Goal: Transaction & Acquisition: Obtain resource

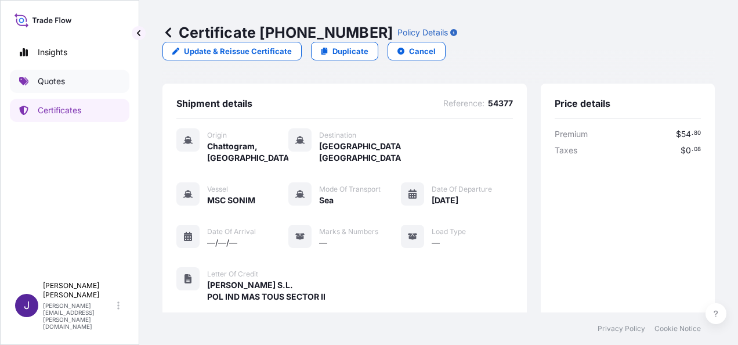
click at [56, 84] on p "Quotes" at bounding box center [51, 81] width 27 height 12
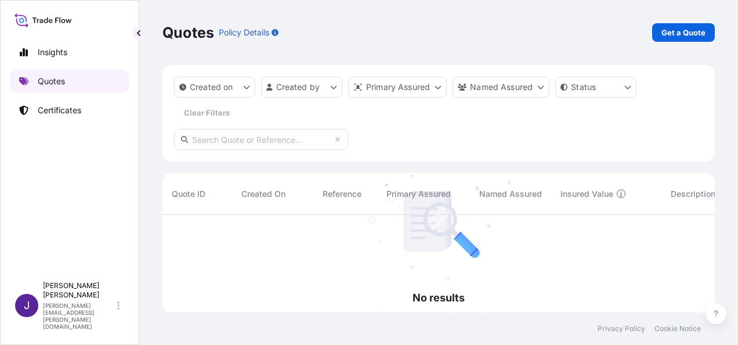
scroll to position [130, 543]
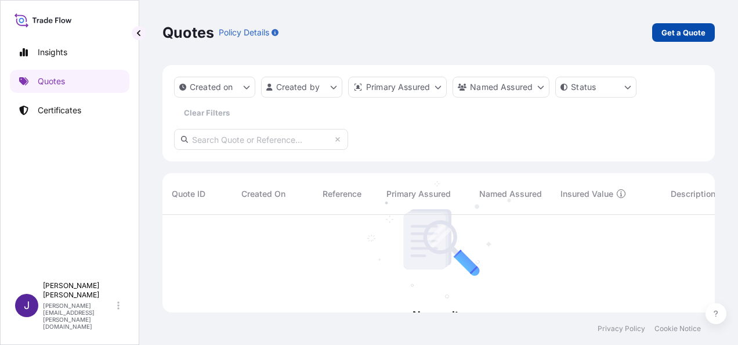
click at [698, 31] on p "Get a Quote" at bounding box center [684, 33] width 44 height 12
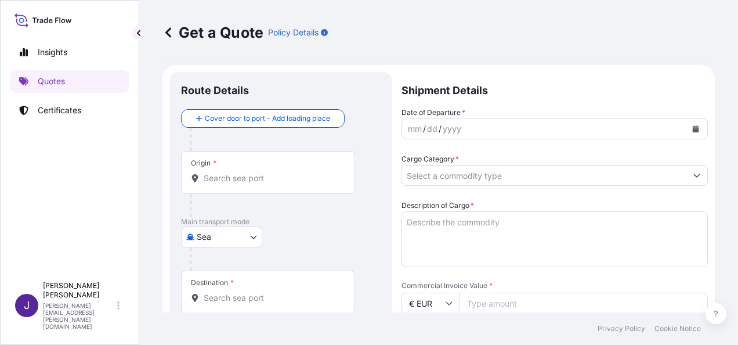
scroll to position [19, 0]
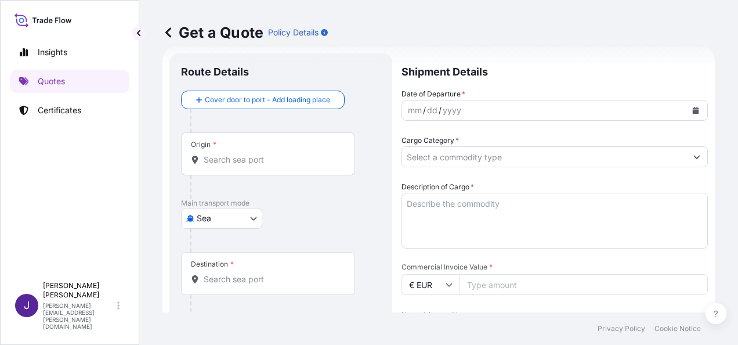
click at [692, 108] on icon "Calendar" at bounding box center [695, 110] width 7 height 7
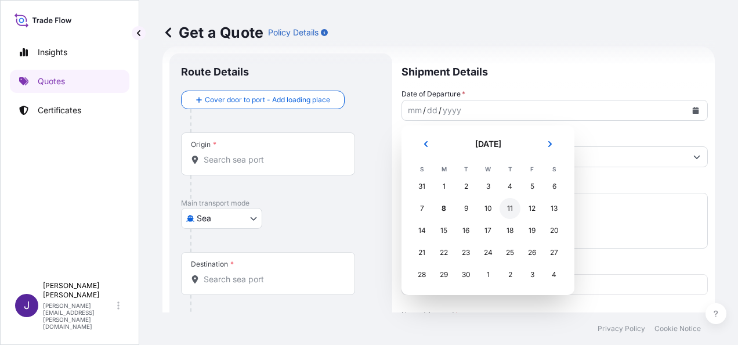
click at [515, 207] on div "11" at bounding box center [510, 208] width 21 height 21
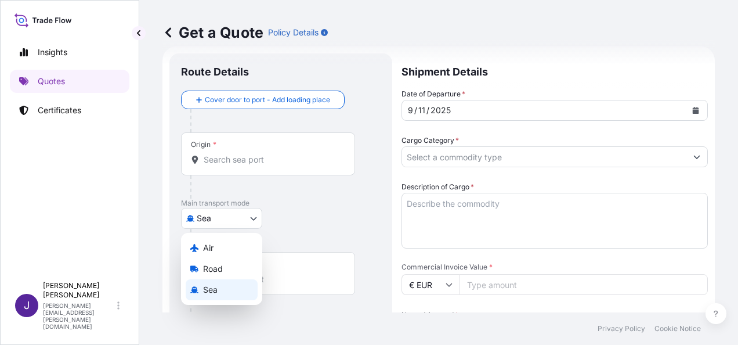
click at [232, 214] on body "Selected Date: [DATE] Insights Quotes Certificates J [PERSON_NAME] [PERSON_NAME…" at bounding box center [369, 172] width 738 height 345
click at [207, 247] on span "Air" at bounding box center [208, 248] width 10 height 12
select select "Air"
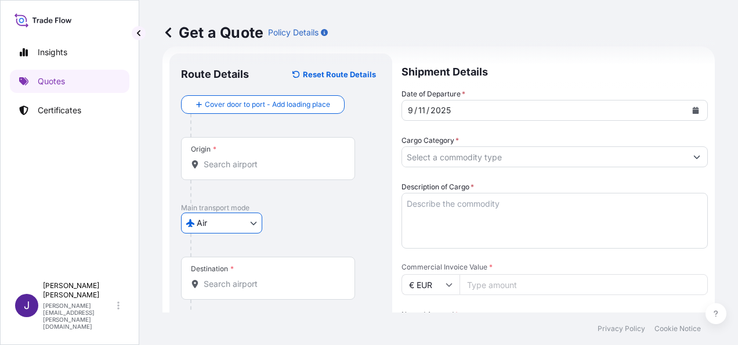
click at [254, 167] on input "Origin *" at bounding box center [272, 164] width 137 height 12
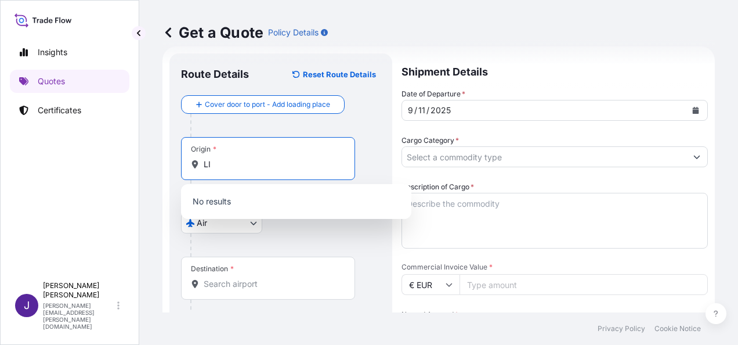
type input "L"
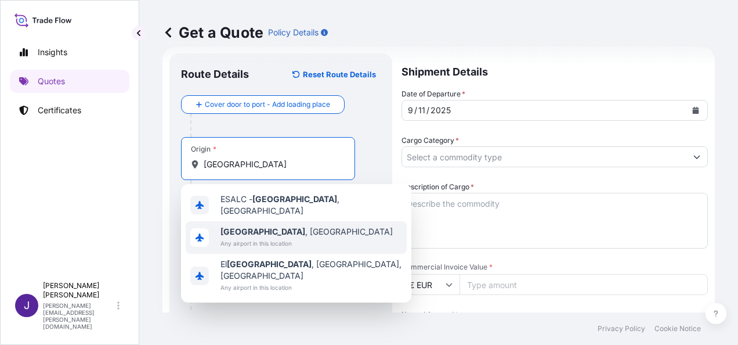
click at [304, 239] on div "[GEOGRAPHIC_DATA] , [GEOGRAPHIC_DATA] Any airport in this location" at bounding box center [296, 237] width 221 height 32
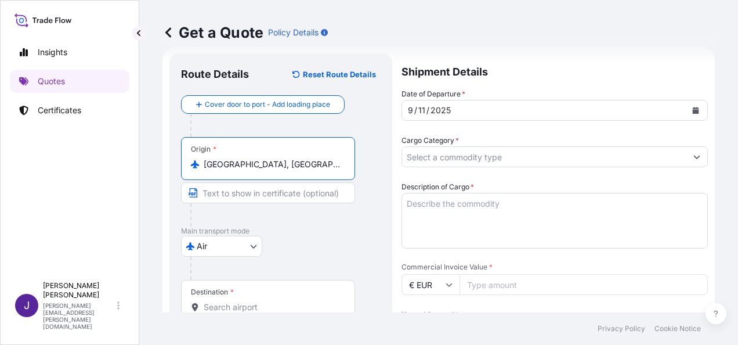
type input "[GEOGRAPHIC_DATA], [GEOGRAPHIC_DATA]"
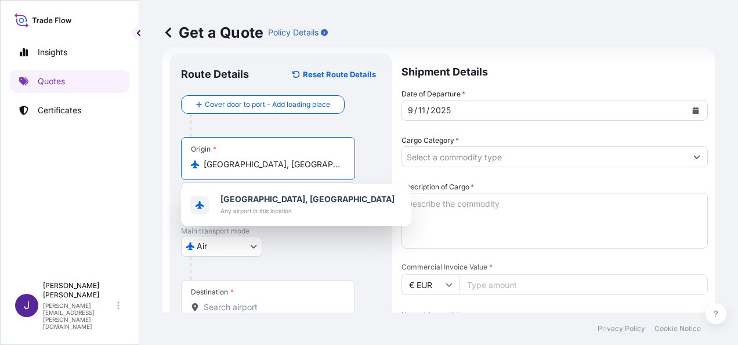
click at [226, 308] on input "Destination *" at bounding box center [272, 307] width 137 height 12
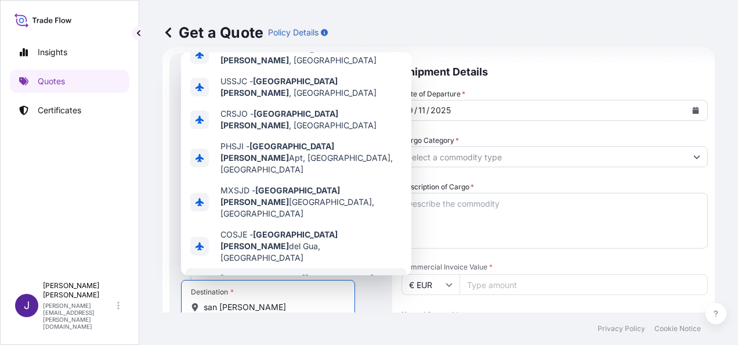
scroll to position [0, 0]
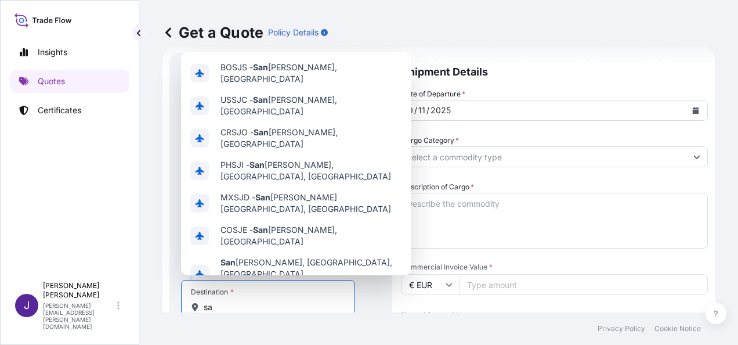
type input "s"
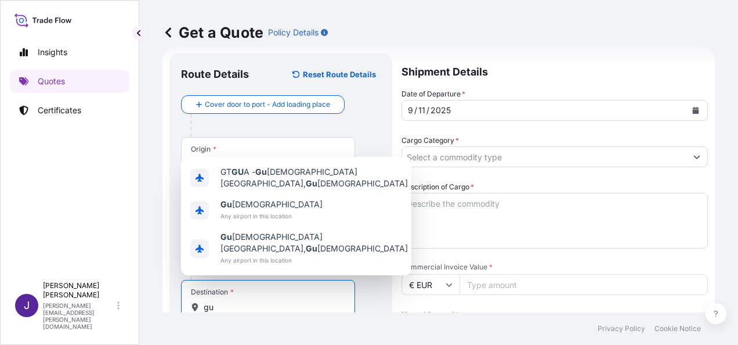
type input "g"
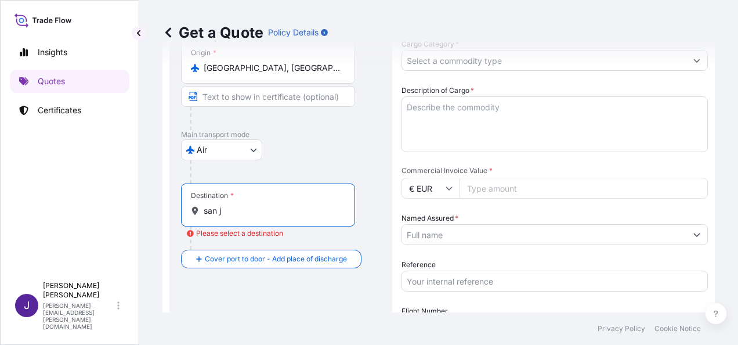
scroll to position [174, 0]
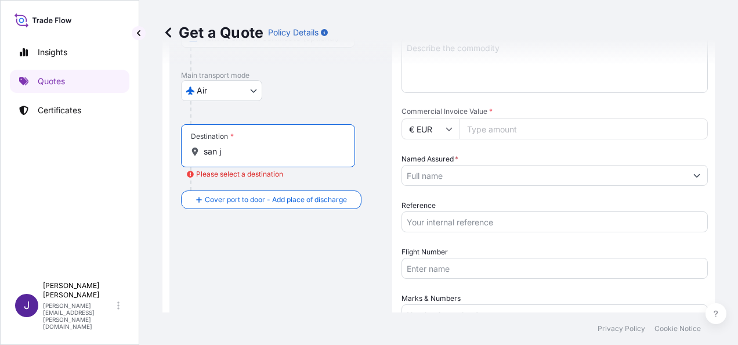
click at [250, 155] on input "san j" at bounding box center [272, 152] width 137 height 12
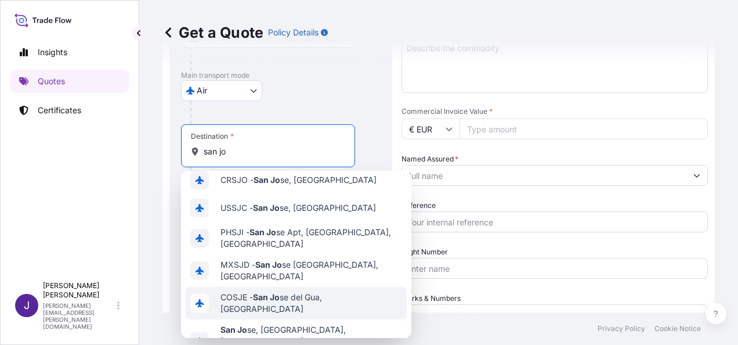
scroll to position [0, 0]
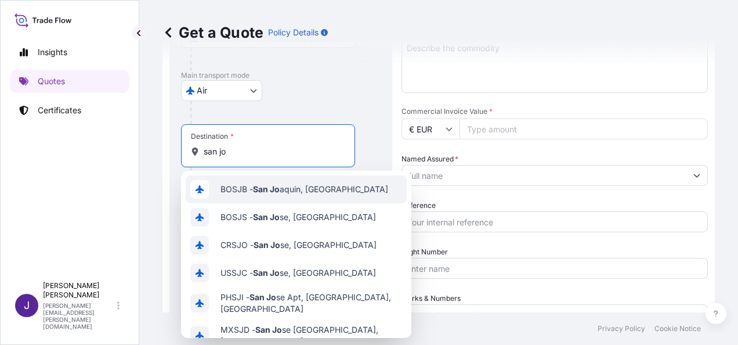
drag, startPoint x: 236, startPoint y: 150, endPoint x: 147, endPoint y: 155, distance: 88.9
click at [147, 155] on div "Get a Quote Policy Details Route Details Reset Route Details Cover door to port…" at bounding box center [438, 156] width 599 height 312
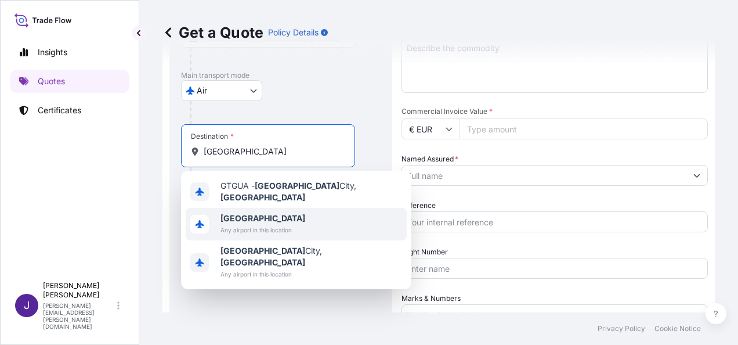
click at [265, 224] on span "Any airport in this location" at bounding box center [263, 230] width 85 height 12
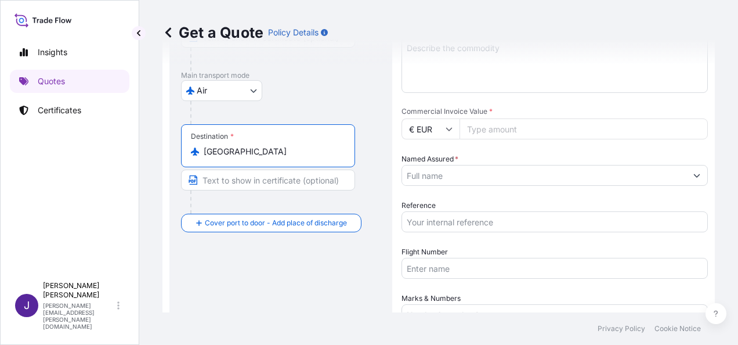
type input "[GEOGRAPHIC_DATA]"
click at [248, 178] on input "Text to appear on certificate" at bounding box center [268, 179] width 174 height 21
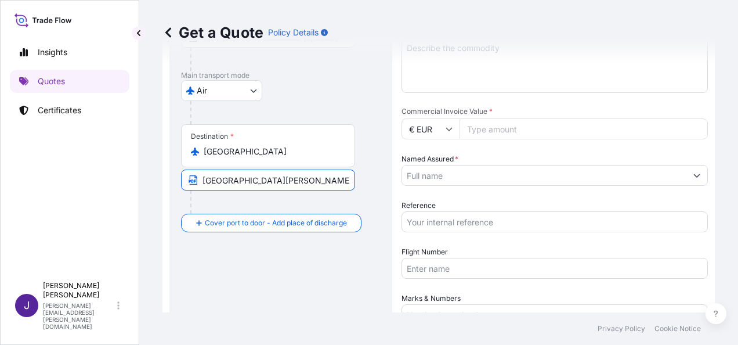
type input "[GEOGRAPHIC_DATA][PERSON_NAME]-[GEOGRAPHIC_DATA]"
click at [457, 218] on input "Reference" at bounding box center [555, 221] width 306 height 21
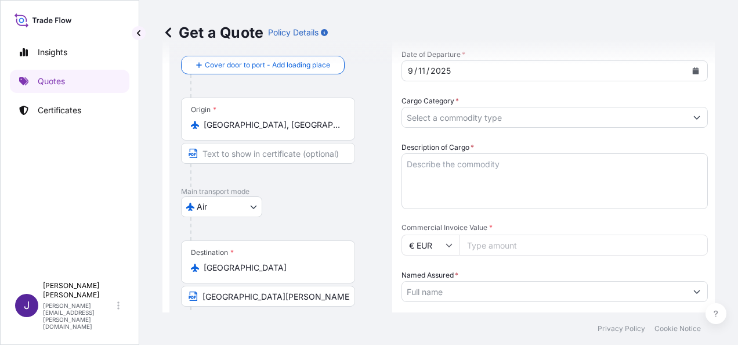
scroll to position [58, 0]
type input "54755"
click at [475, 119] on input "Cargo Category *" at bounding box center [540, 117] width 276 height 21
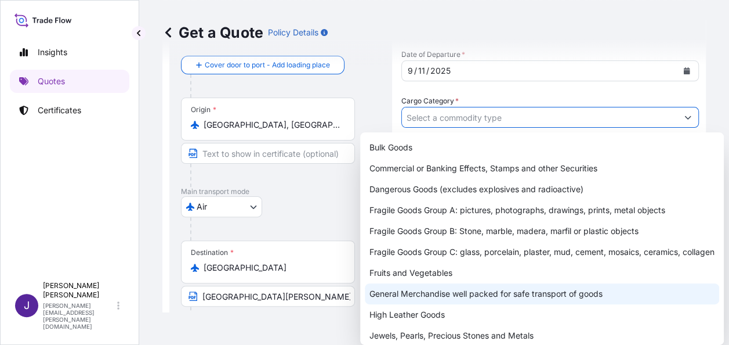
click at [432, 304] on div "General Merchandise well packed for safe transport of goods" at bounding box center [542, 293] width 355 height 21
type input "General Merchandise well packed for safe transport of goods"
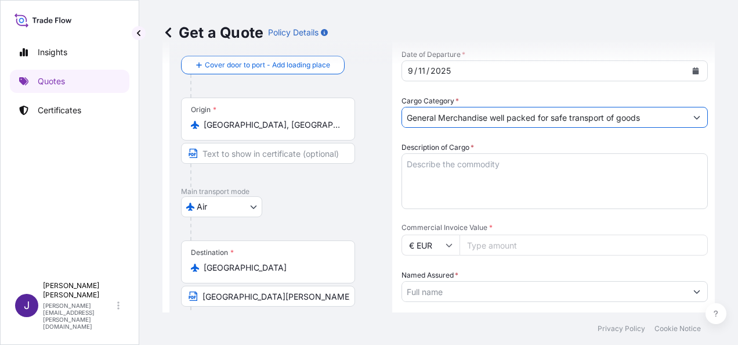
drag, startPoint x: 507, startPoint y: 168, endPoint x: 518, endPoint y: 182, distance: 16.9
click at [507, 168] on textarea "Description of Cargo *" at bounding box center [555, 181] width 306 height 56
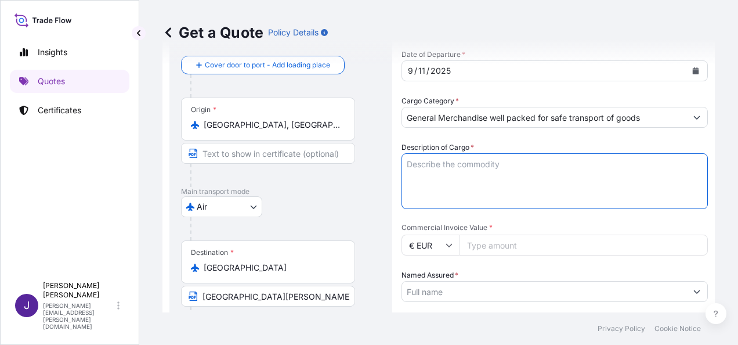
click at [429, 161] on textarea "Description of Cargo *" at bounding box center [555, 181] width 306 height 56
paste textarea "ALFOMBRAS"
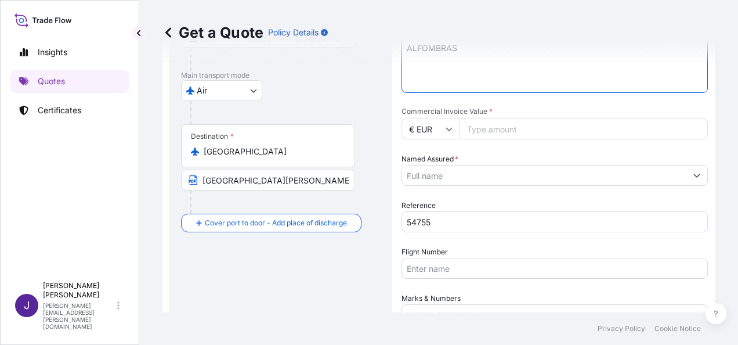
scroll to position [164, 0]
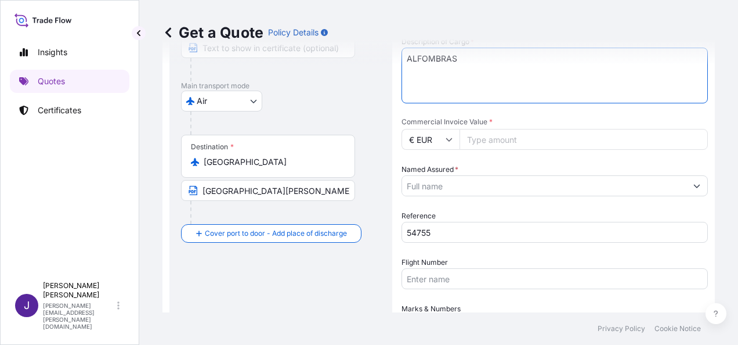
type textarea "ALFOMBRAS"
drag, startPoint x: 515, startPoint y: 140, endPoint x: 522, endPoint y: 151, distance: 12.9
click at [515, 140] on input "Commercial Invoice Value *" at bounding box center [584, 139] width 248 height 21
type input "4859.80"
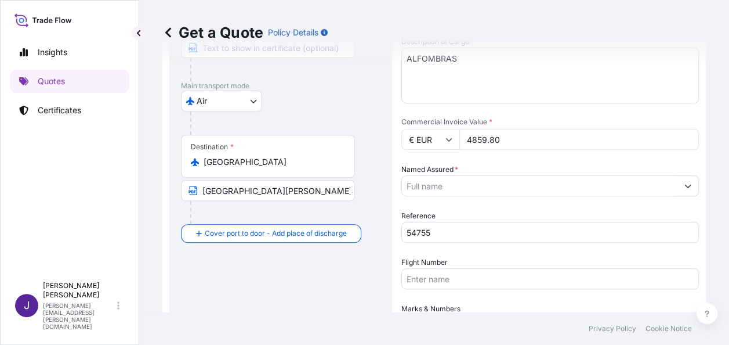
click at [498, 187] on input "Named Assured *" at bounding box center [540, 185] width 276 height 21
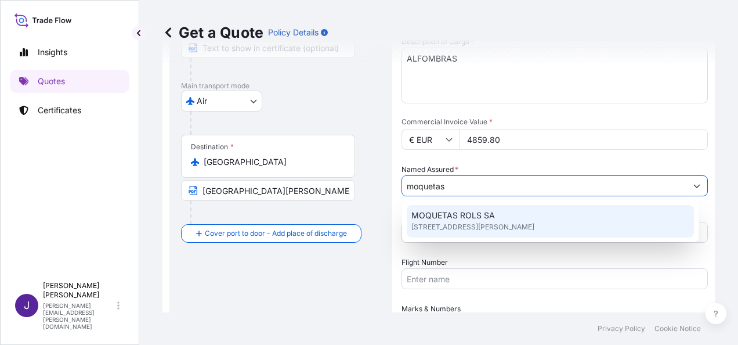
click at [483, 225] on span "[STREET_ADDRESS][PERSON_NAME]" at bounding box center [472, 227] width 123 height 12
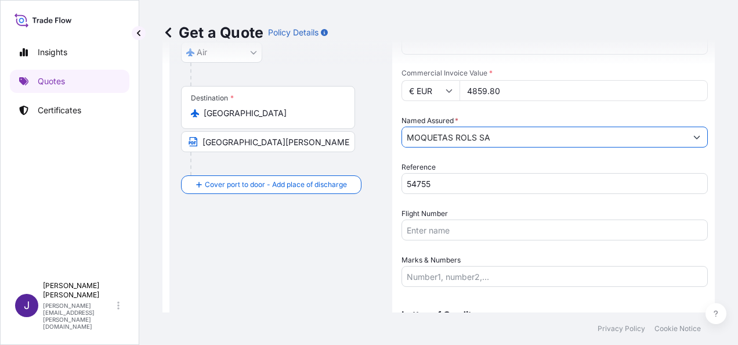
scroll to position [280, 0]
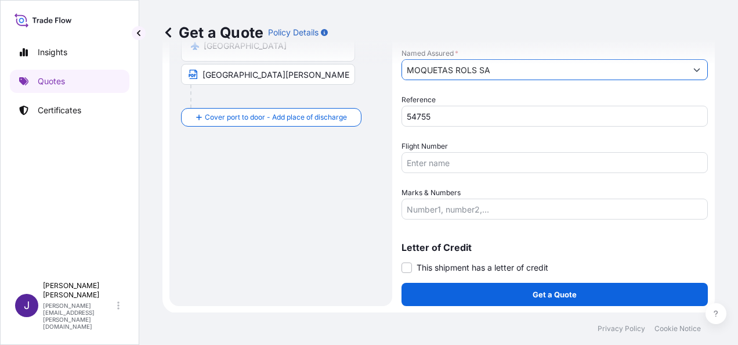
type input "MOQUETAS ROLS SA"
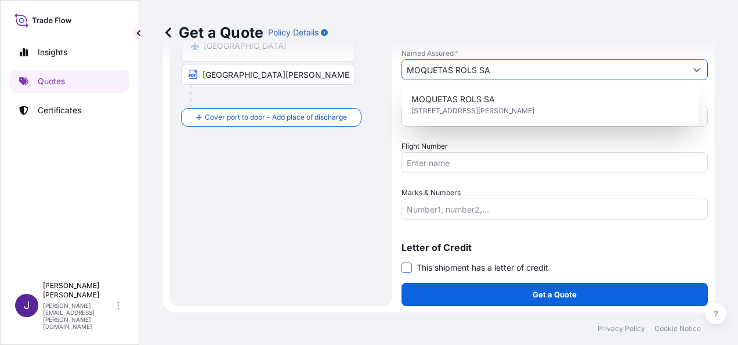
click at [406, 266] on span at bounding box center [407, 267] width 10 height 10
click at [402, 261] on input "This shipment has a letter of credit" at bounding box center [402, 261] width 0 height 0
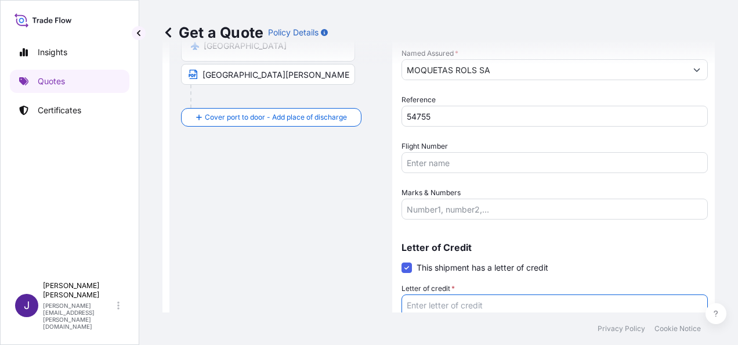
click at [480, 298] on textarea "Letter of credit *" at bounding box center [555, 322] width 306 height 56
paste textarea "MOQUETAS ROLS, S.A. C/[PERSON_NAME], S/N POL.IND. FAIMA"
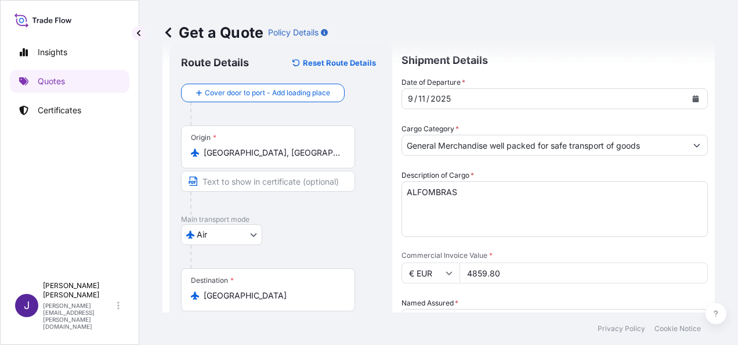
scroll to position [0, 0]
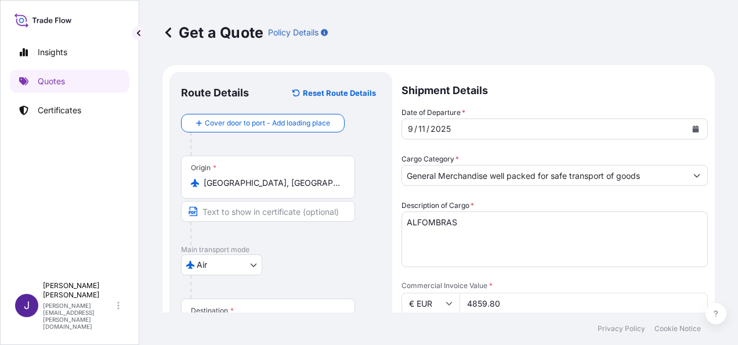
type textarea "MOQUETAS ROLS, S.A. C/[PERSON_NAME], S/N POL.IND. FAIMA"
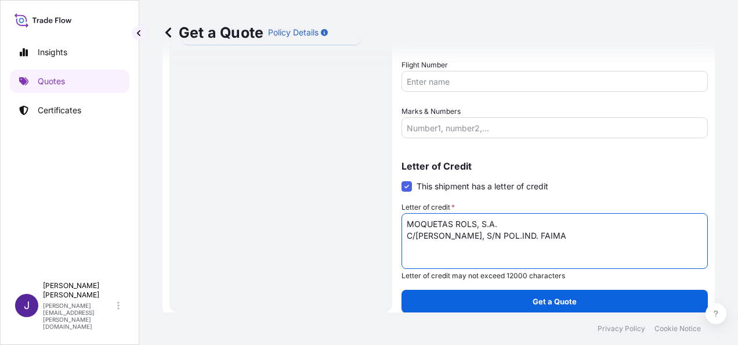
scroll to position [368, 0]
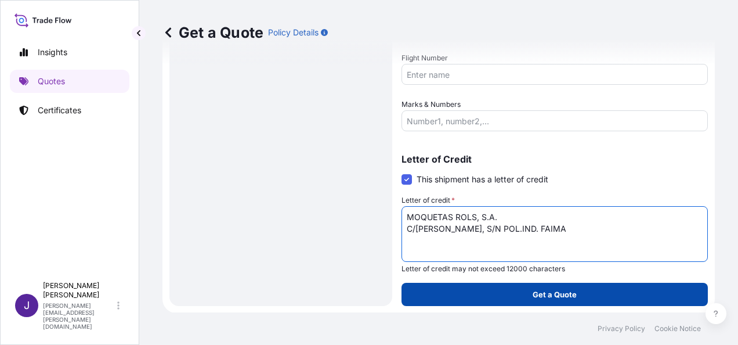
click at [552, 296] on p "Get a Quote" at bounding box center [555, 294] width 44 height 12
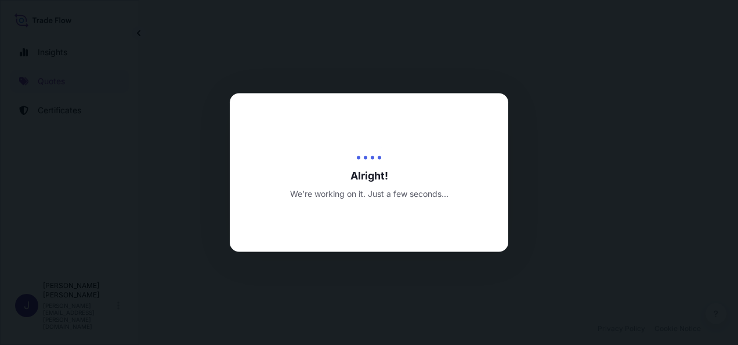
select select "Air"
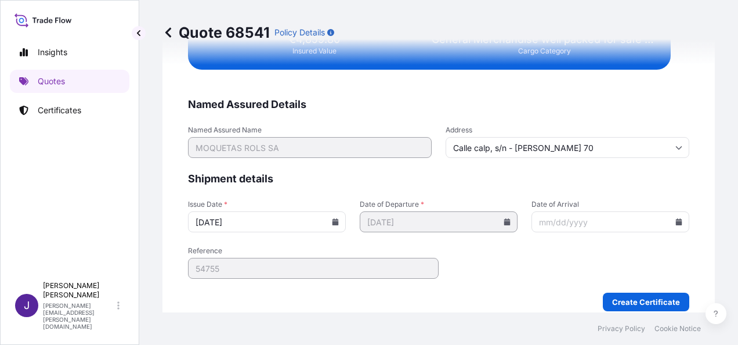
scroll to position [2370, 0]
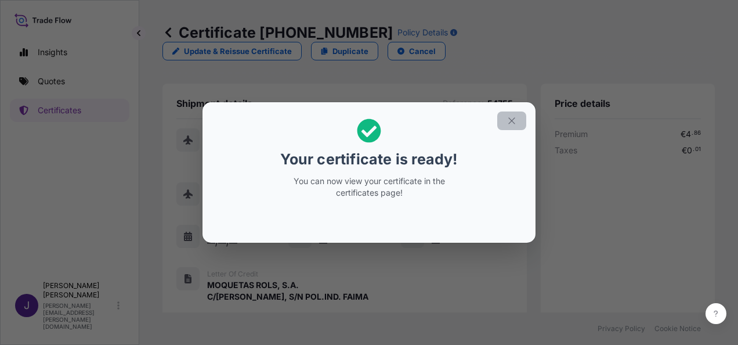
click at [514, 120] on icon "button" at bounding box center [512, 120] width 10 height 10
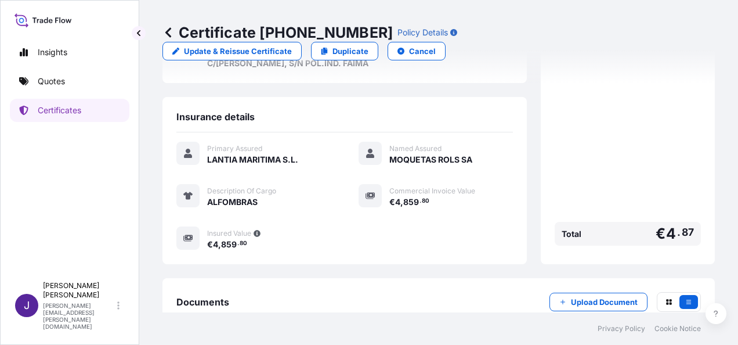
scroll to position [275, 0]
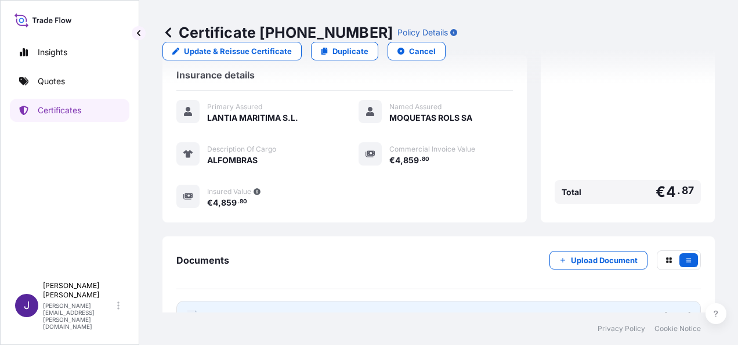
click at [393, 301] on link "PDF Certificate [DATE]" at bounding box center [438, 316] width 525 height 30
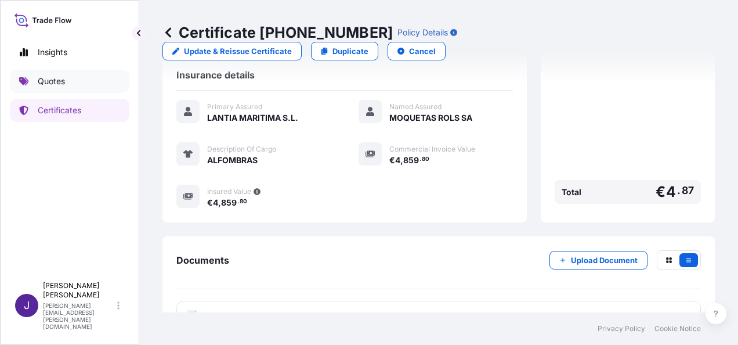
click at [56, 81] on p "Quotes" at bounding box center [51, 81] width 27 height 12
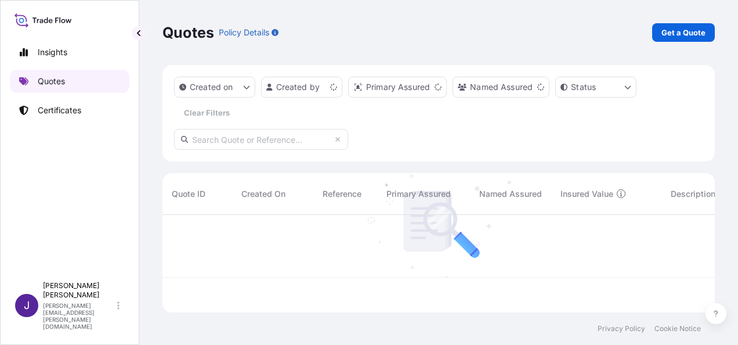
scroll to position [95, 543]
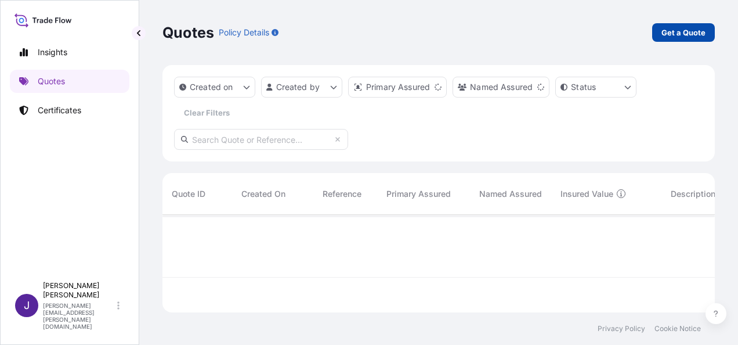
click at [692, 29] on p "Get a Quote" at bounding box center [684, 33] width 44 height 12
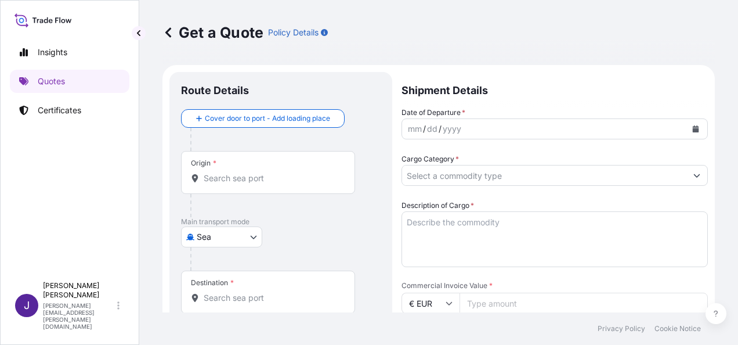
scroll to position [19, 0]
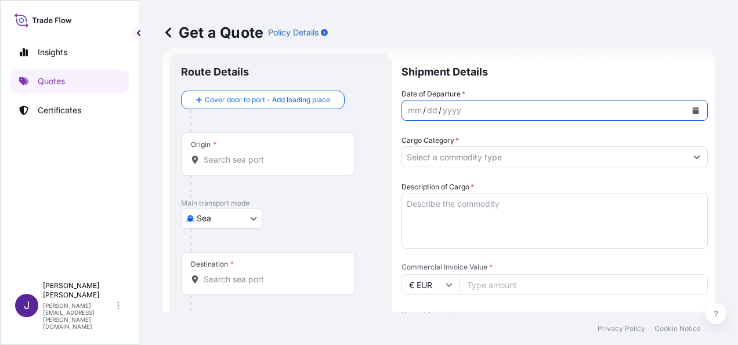
click at [693, 108] on icon "Calendar" at bounding box center [696, 110] width 6 height 7
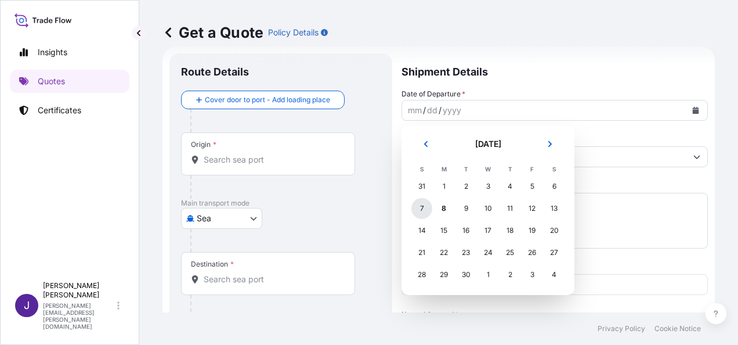
click at [424, 207] on div "7" at bounding box center [421, 208] width 21 height 21
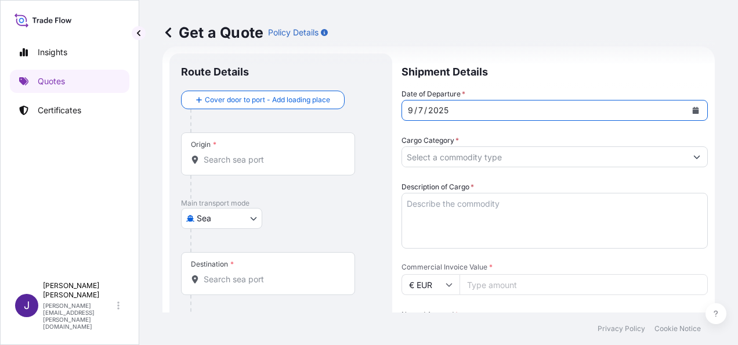
click at [258, 214] on body "Insights Quotes Certificates J [PERSON_NAME] [PERSON_NAME][EMAIL_ADDRESS][PERSO…" at bounding box center [369, 172] width 738 height 345
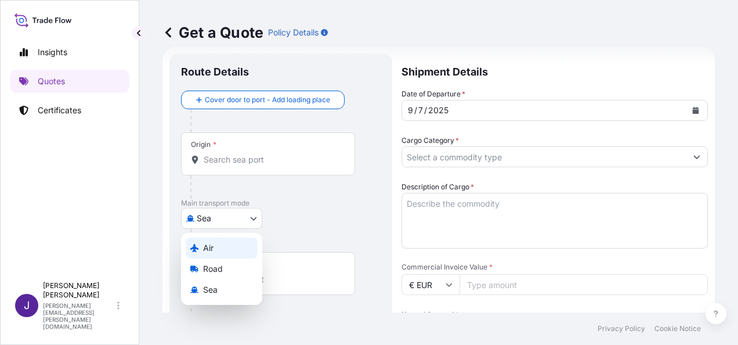
click at [225, 250] on div "Air" at bounding box center [222, 247] width 72 height 21
select select "Air"
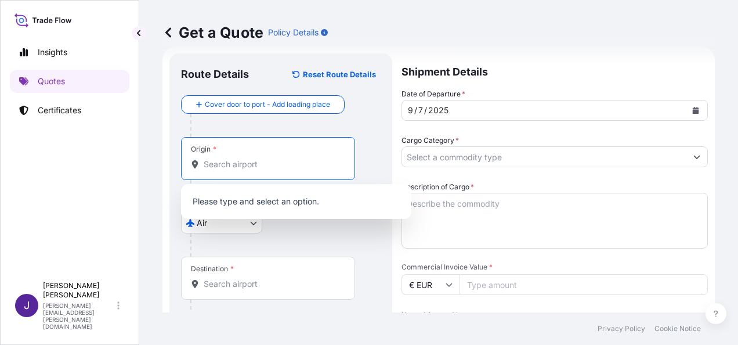
click at [255, 161] on input "Origin *" at bounding box center [272, 164] width 137 height 12
click at [252, 167] on input "Origin * Please select an origin" at bounding box center [272, 164] width 137 height 12
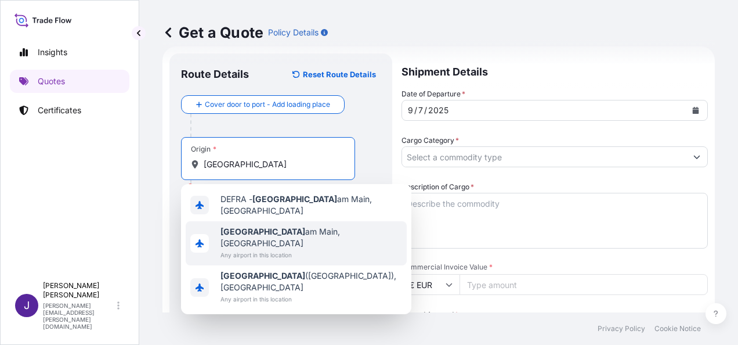
click at [323, 249] on span "Any airport in this location" at bounding box center [312, 255] width 182 height 12
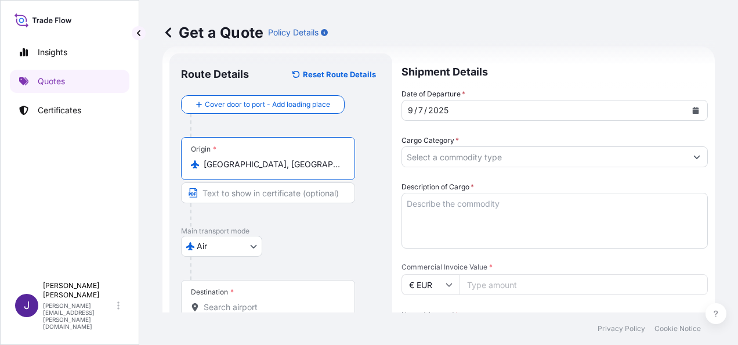
type input "[GEOGRAPHIC_DATA], [GEOGRAPHIC_DATA]"
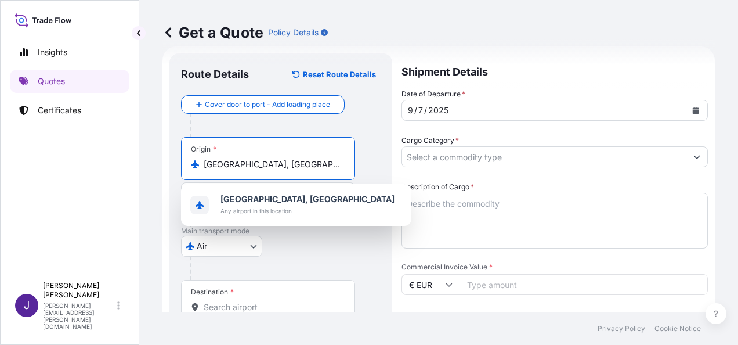
click at [261, 306] on input "Destination *" at bounding box center [272, 307] width 137 height 12
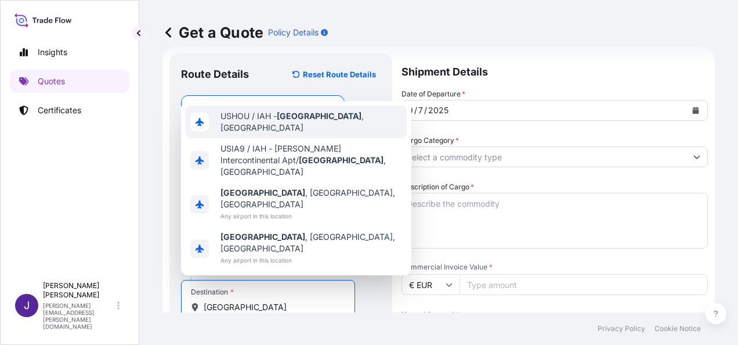
click at [327, 133] on span "USHOU / IAH - [GEOGRAPHIC_DATA] , [GEOGRAPHIC_DATA]" at bounding box center [312, 121] width 182 height 23
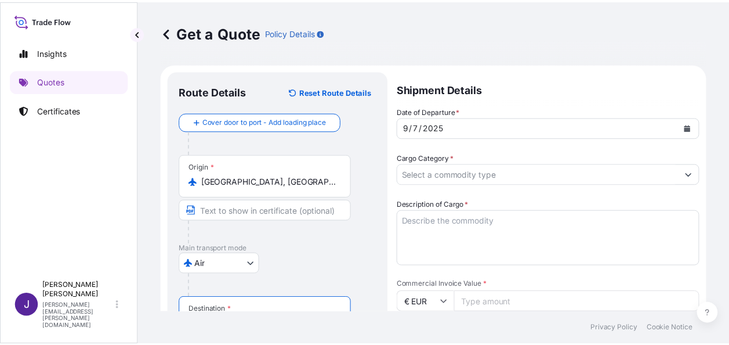
scroll to position [0, 0]
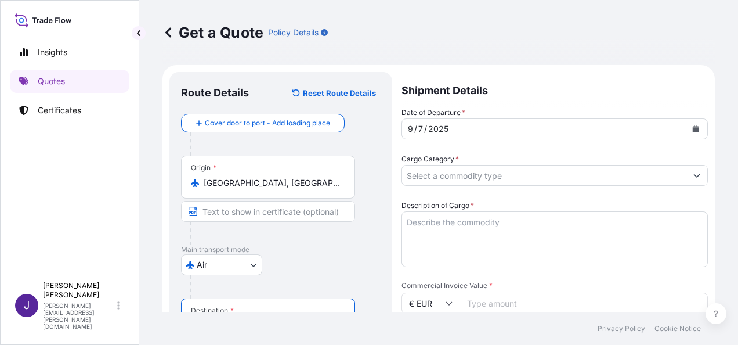
type input "USHOU / IAH - [GEOGRAPHIC_DATA], [GEOGRAPHIC_DATA]"
click at [530, 179] on input "Cargo Category *" at bounding box center [544, 175] width 284 height 21
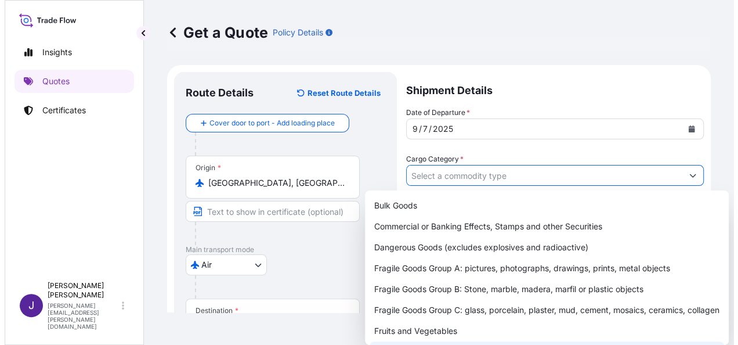
scroll to position [144, 0]
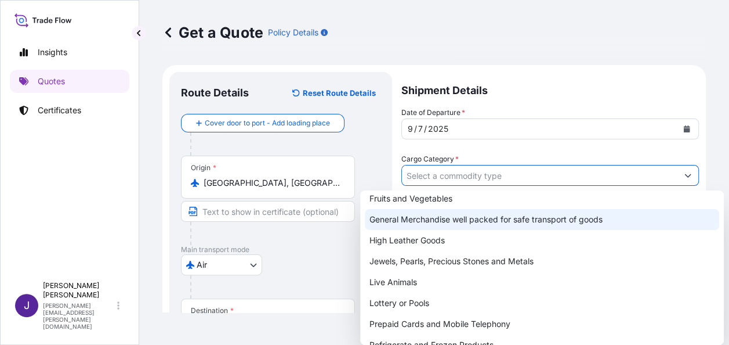
click at [434, 217] on div "General Merchandise well packed for safe transport of goods" at bounding box center [542, 219] width 355 height 21
type input "General Merchandise well packed for safe transport of goods"
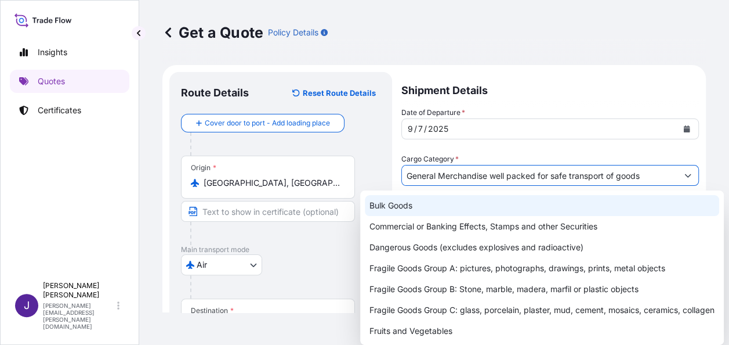
click at [536, 24] on div "Get a Quote Policy Details" at bounding box center [434, 32] width 544 height 19
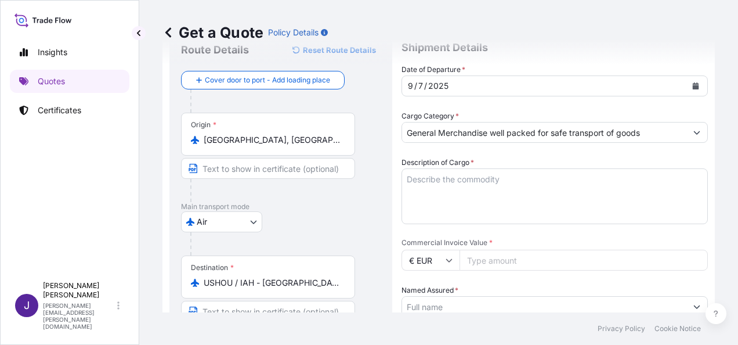
scroll to position [116, 0]
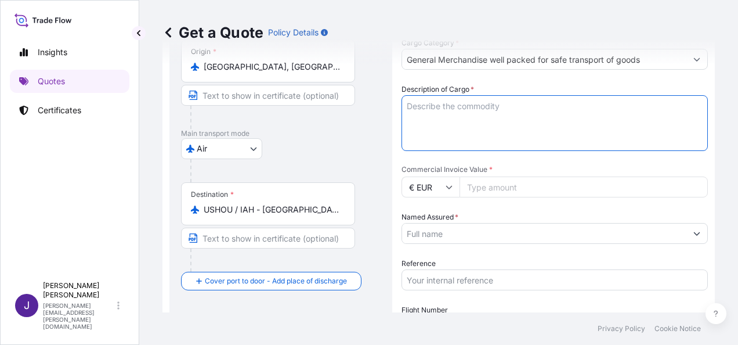
paste textarea "PASTRIES"
type textarea "PASTRIES"
click at [518, 190] on input "Commercial Invoice Value *" at bounding box center [584, 186] width 248 height 21
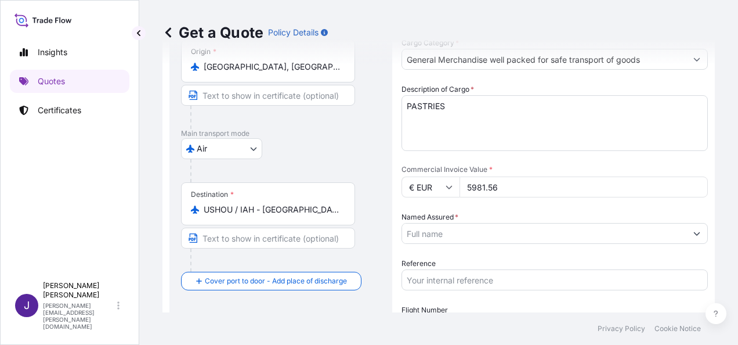
type input "5981.56"
click at [479, 274] on input "Reference" at bounding box center [555, 279] width 306 height 21
type input "55555"
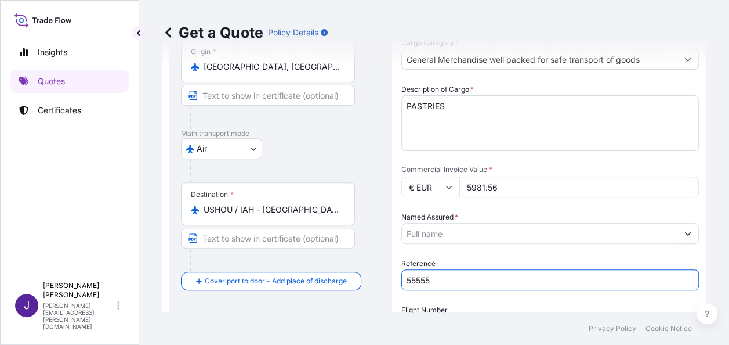
drag, startPoint x: 470, startPoint y: 232, endPoint x: 473, endPoint y: 237, distance: 6.5
click at [470, 231] on input "Named Assured *" at bounding box center [540, 233] width 276 height 21
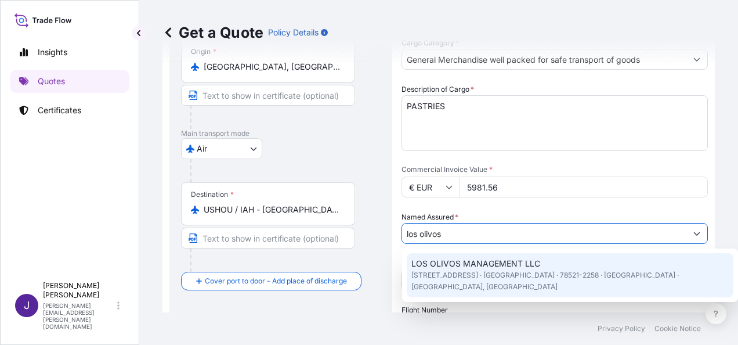
click at [476, 267] on span "LOS OLIVOS MANAGEMENT LLC" at bounding box center [475, 264] width 129 height 12
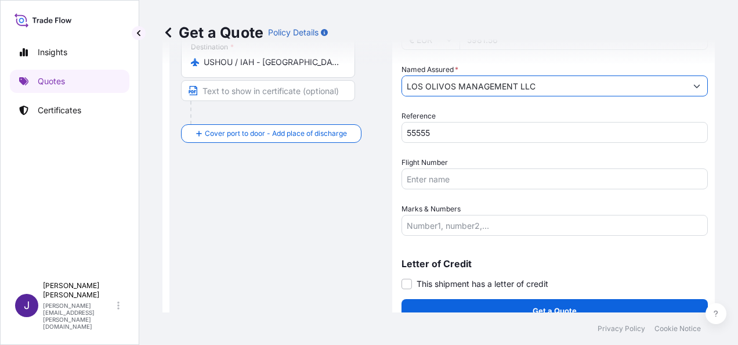
scroll to position [280, 0]
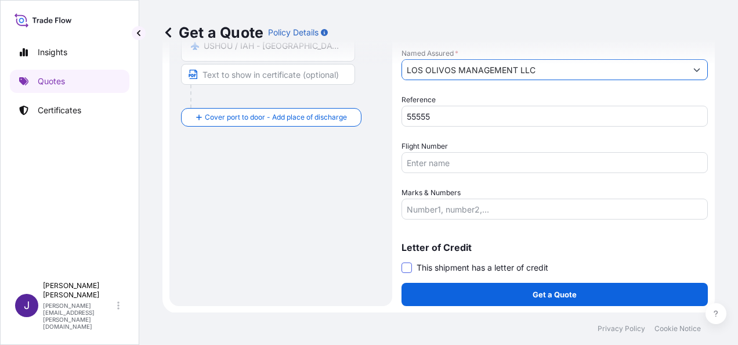
type input "LOS OLIVOS MANAGEMENT LLC"
click at [408, 269] on span at bounding box center [407, 267] width 10 height 10
click at [402, 261] on input "This shipment has a letter of credit" at bounding box center [402, 261] width 0 height 0
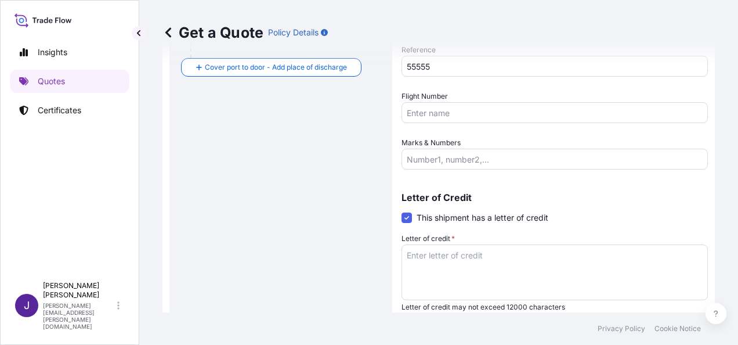
scroll to position [368, 0]
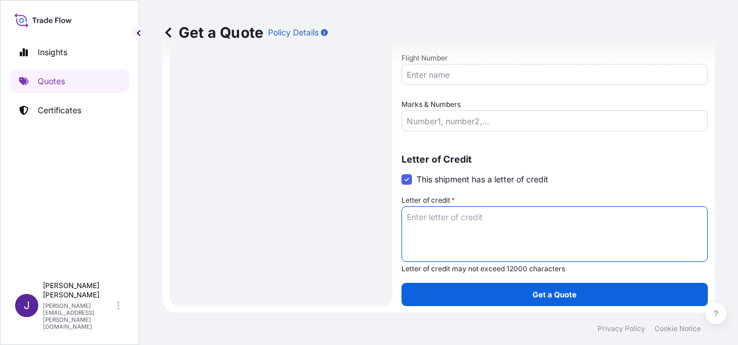
paste textarea "LOS OLIVOS MANAGEMENT LLC [STREET_ADDRESS]"
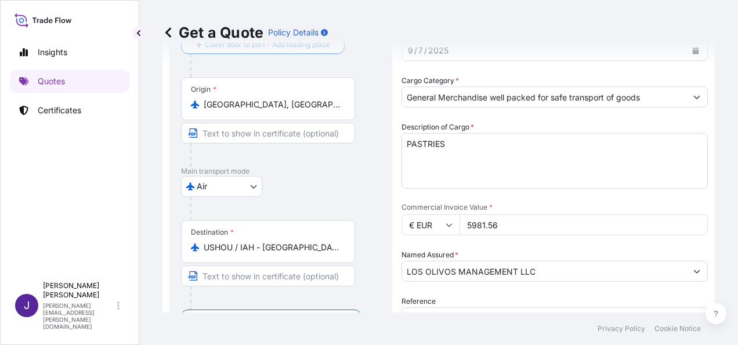
scroll to position [78, 0]
type textarea "LOS OLIVOS MANAGEMENT LLC [STREET_ADDRESS]"
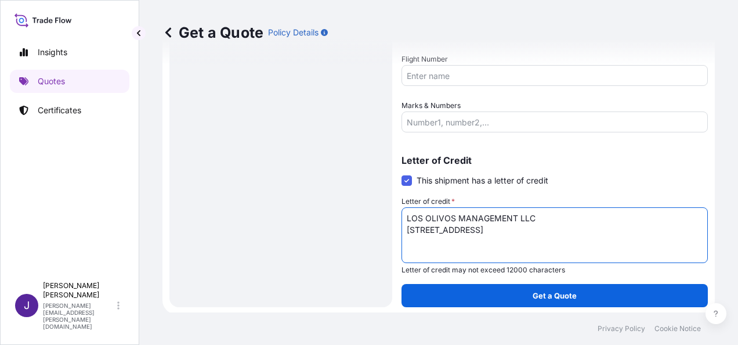
scroll to position [368, 0]
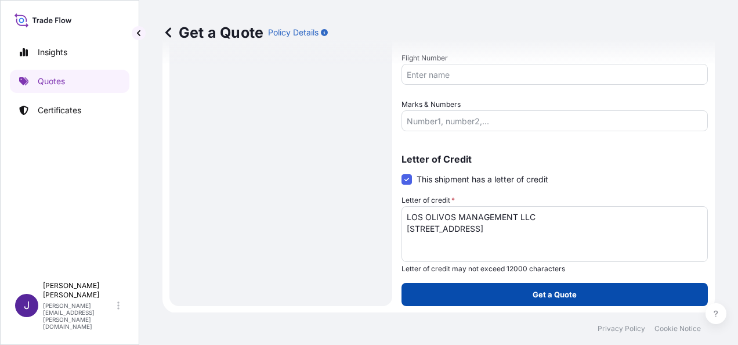
click at [593, 297] on button "Get a Quote" at bounding box center [555, 294] width 306 height 23
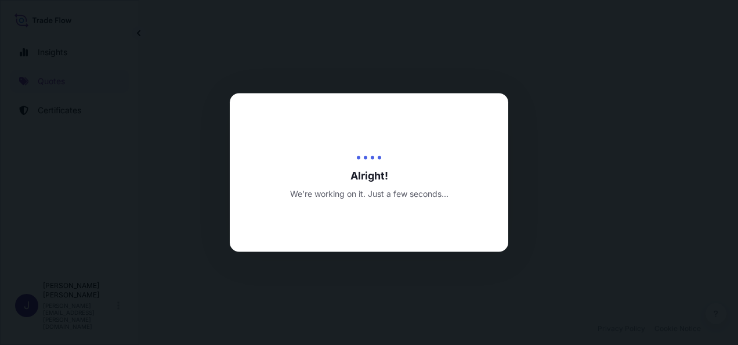
select select "Air"
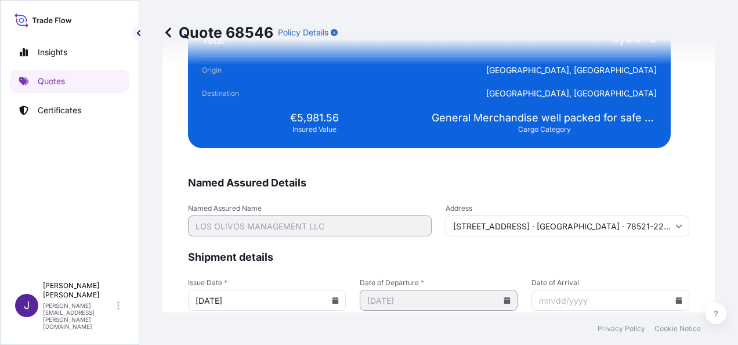
scroll to position [2370, 0]
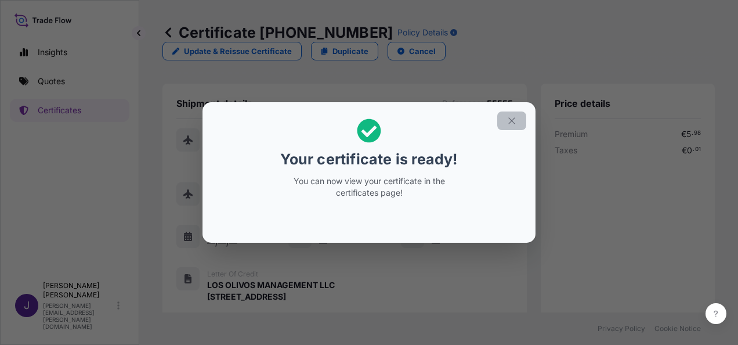
click at [511, 120] on icon "button" at bounding box center [511, 120] width 6 height 6
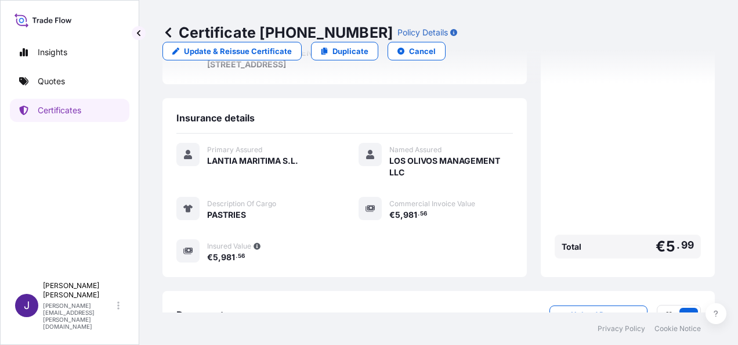
scroll to position [298, 0]
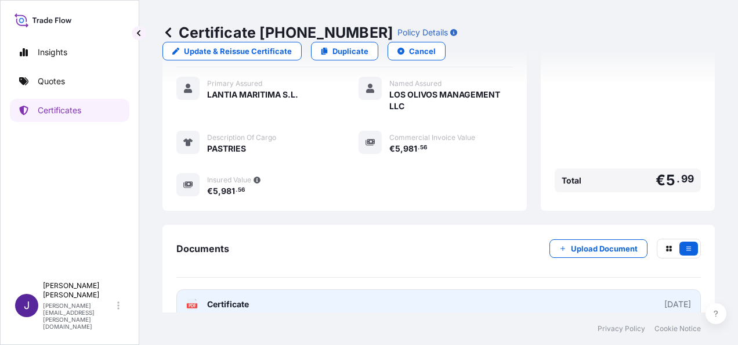
click at [313, 289] on link "PDF Certificate [DATE]" at bounding box center [438, 304] width 525 height 30
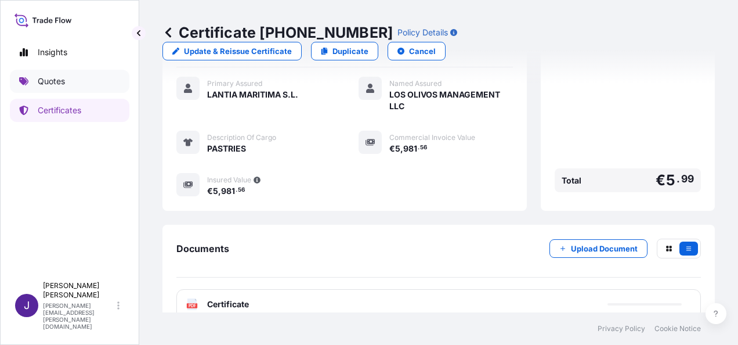
click at [52, 85] on p "Quotes" at bounding box center [51, 81] width 27 height 12
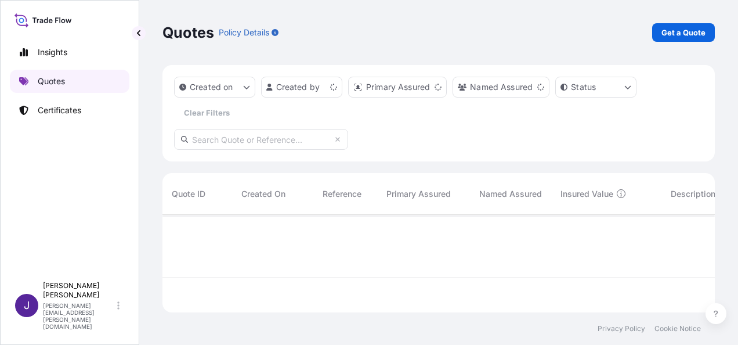
scroll to position [95, 543]
click at [668, 31] on p "Get a Quote" at bounding box center [684, 33] width 44 height 12
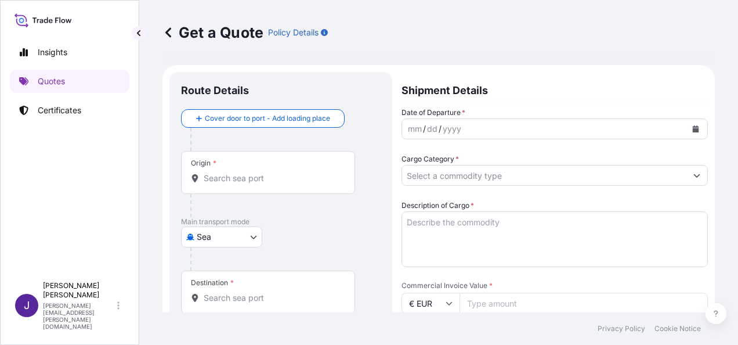
scroll to position [19, 0]
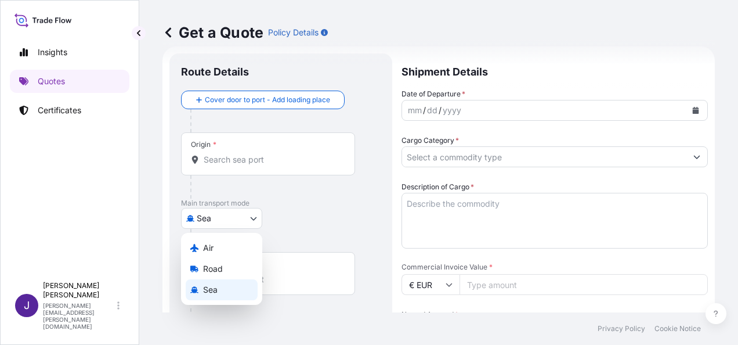
click at [217, 221] on body "Insights Quotes Certificates J [PERSON_NAME] [PERSON_NAME][EMAIL_ADDRESS][PERSO…" at bounding box center [369, 172] width 738 height 345
click at [218, 246] on div "Air" at bounding box center [222, 247] width 72 height 21
select select "Air"
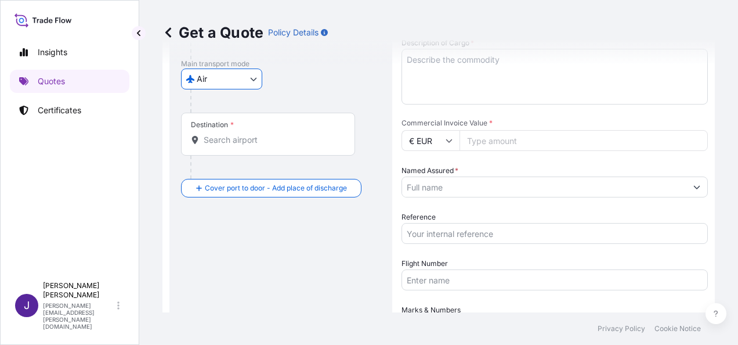
scroll to position [193, 0]
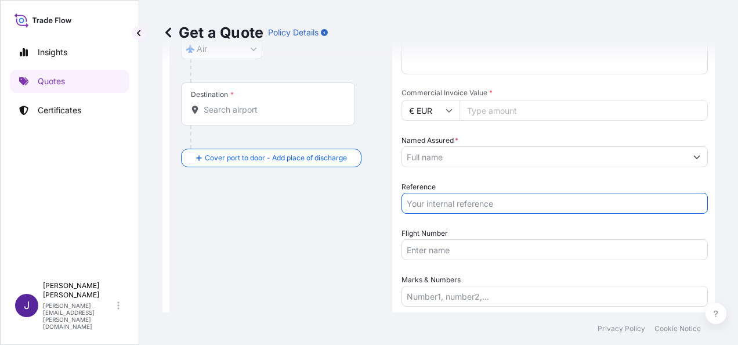
click at [459, 205] on input "Reference" at bounding box center [555, 203] width 306 height 21
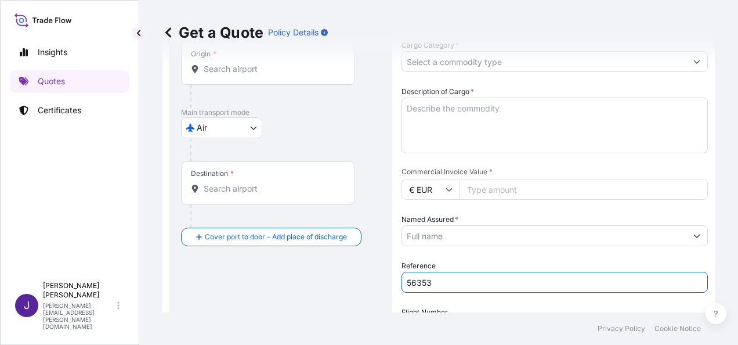
scroll to position [19, 0]
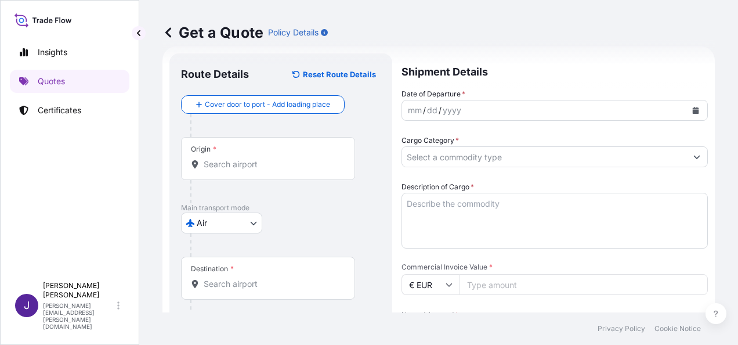
type input "56353"
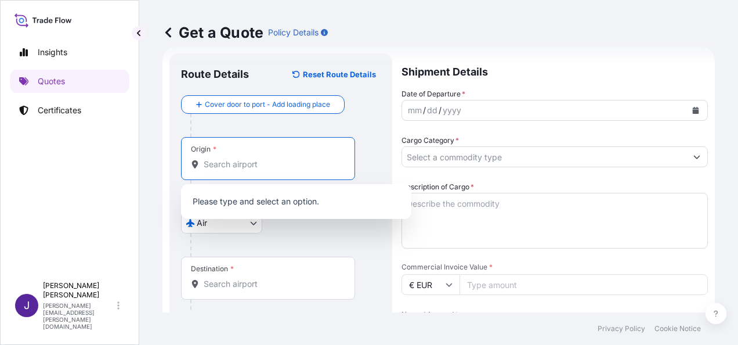
click at [237, 167] on input "Origin *" at bounding box center [272, 164] width 137 height 12
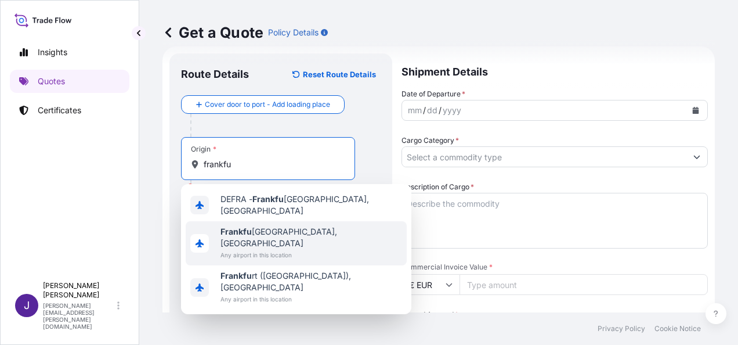
click at [316, 232] on span "[GEOGRAPHIC_DATA], [GEOGRAPHIC_DATA]" at bounding box center [312, 237] width 182 height 23
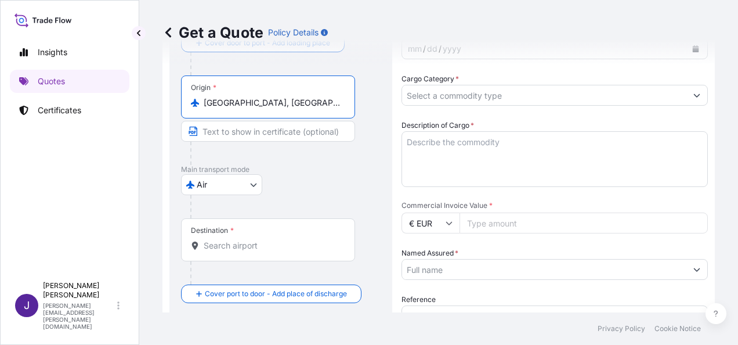
scroll to position [135, 0]
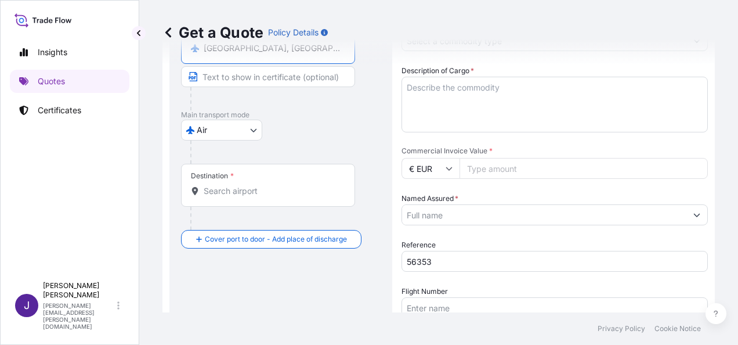
type input "[GEOGRAPHIC_DATA], [GEOGRAPHIC_DATA]"
click at [305, 200] on div "Destination *" at bounding box center [268, 185] width 174 height 43
click at [305, 197] on input "Destination *" at bounding box center [272, 191] width 137 height 12
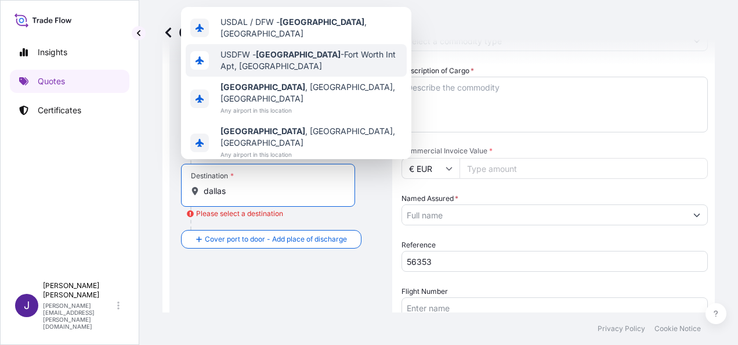
click at [318, 72] on span "USDFW - [GEOGRAPHIC_DATA] -[GEOGRAPHIC_DATA], [GEOGRAPHIC_DATA]" at bounding box center [312, 60] width 182 height 23
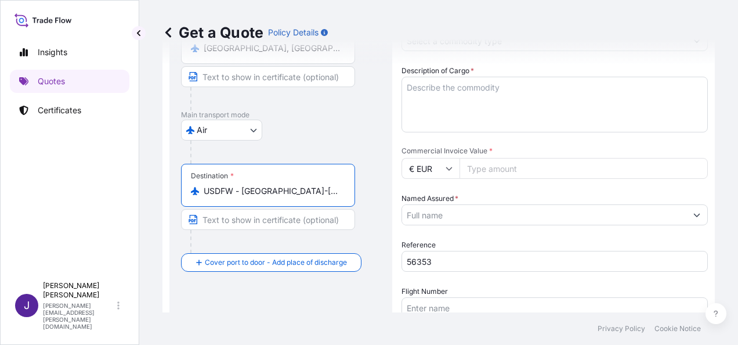
type input "USDFW - [GEOGRAPHIC_DATA]-[GEOGRAPHIC_DATA], [GEOGRAPHIC_DATA]"
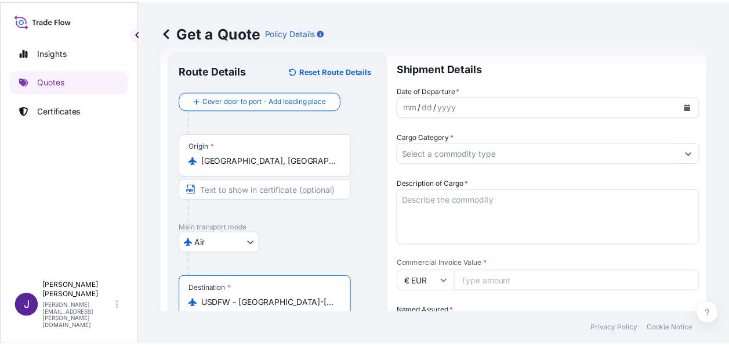
scroll to position [0, 0]
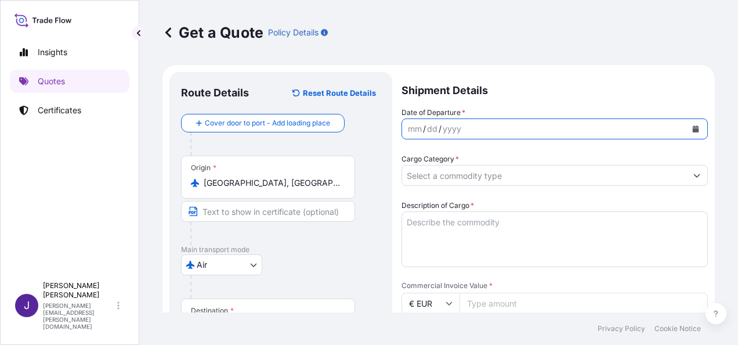
click at [693, 132] on icon "Calendar" at bounding box center [696, 128] width 6 height 7
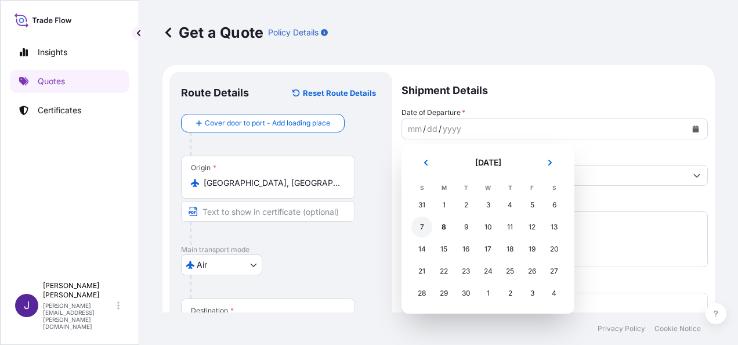
click at [421, 230] on div "7" at bounding box center [421, 226] width 21 height 21
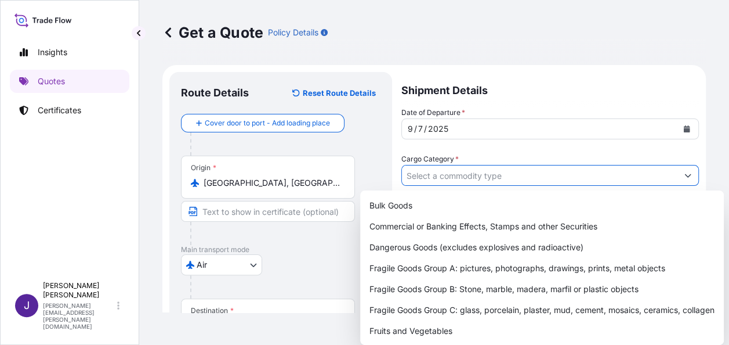
click at [447, 178] on input "Cargo Category *" at bounding box center [540, 175] width 276 height 21
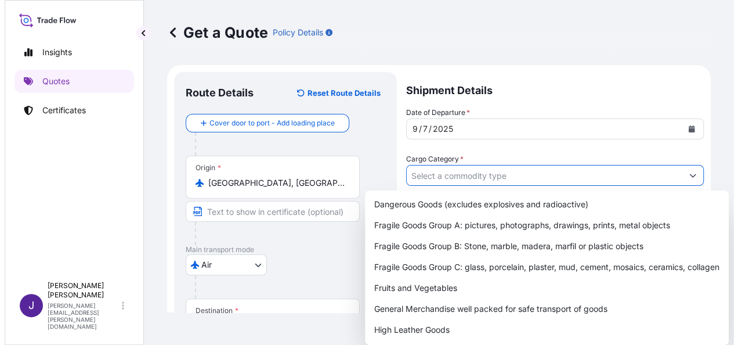
scroll to position [116, 0]
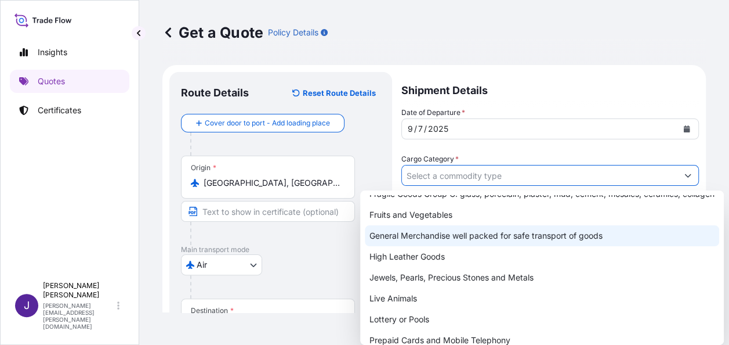
click at [432, 246] on div "General Merchandise well packed for safe transport of goods" at bounding box center [542, 235] width 355 height 21
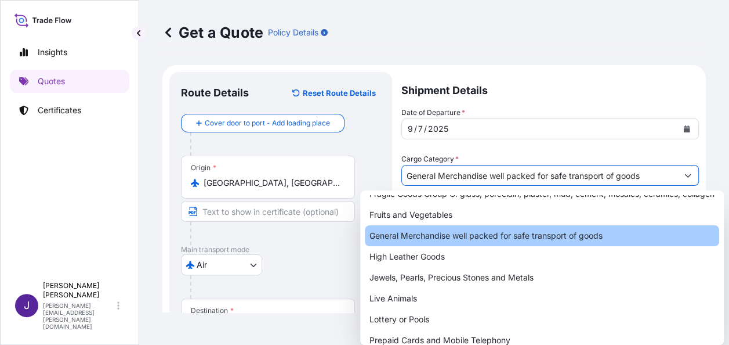
type input "General Merchandise well packed for safe transport of goods"
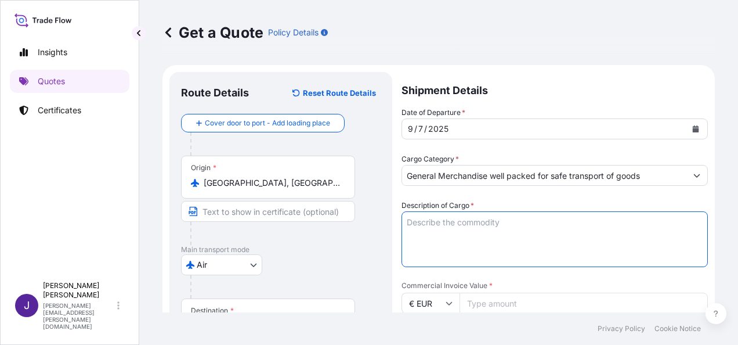
click at [441, 224] on textarea "Description of Cargo *" at bounding box center [555, 239] width 306 height 56
paste textarea "PASTRIES"
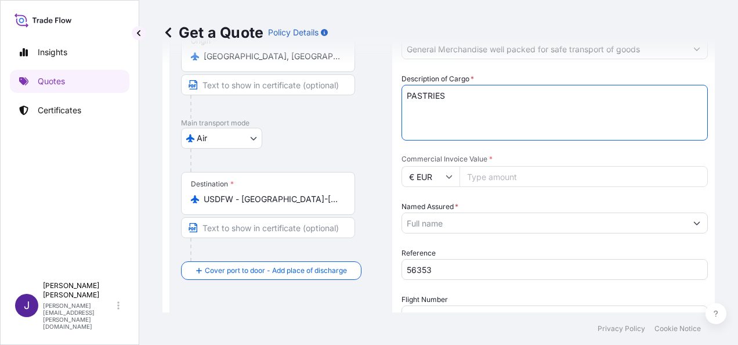
scroll to position [174, 0]
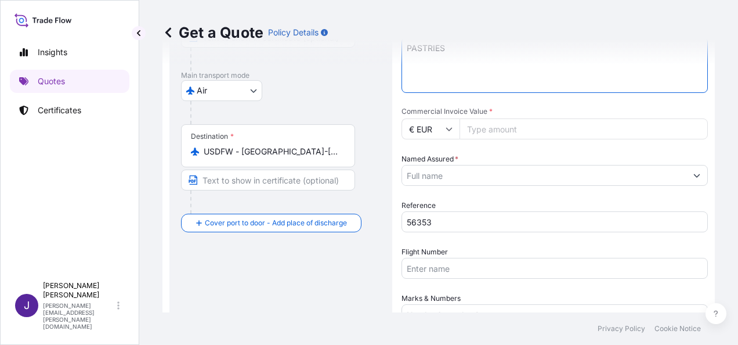
type textarea "PASTRIES"
click at [500, 133] on input "Commercial Invoice Value *" at bounding box center [584, 128] width 248 height 21
type input "5740"
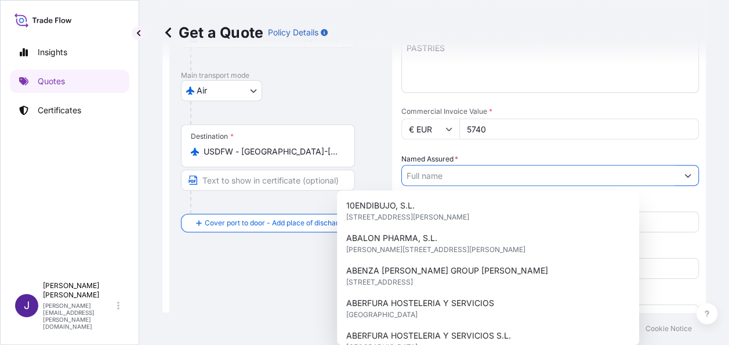
click at [502, 182] on input "Named Assured *" at bounding box center [540, 175] width 276 height 21
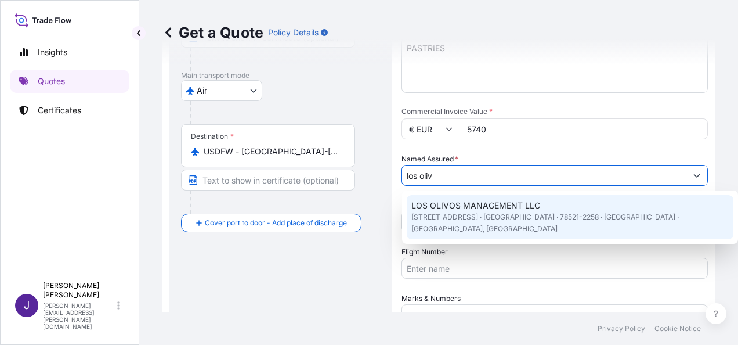
click at [505, 215] on span "[STREET_ADDRESS] · [GEOGRAPHIC_DATA] · 78521-2258 · [GEOGRAPHIC_DATA] · [GEOGRA…" at bounding box center [569, 222] width 317 height 23
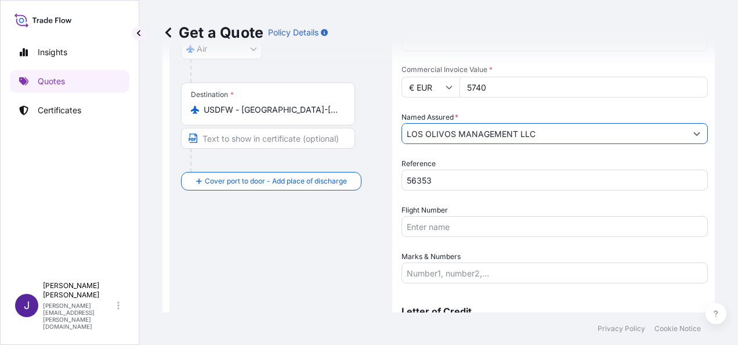
scroll to position [280, 0]
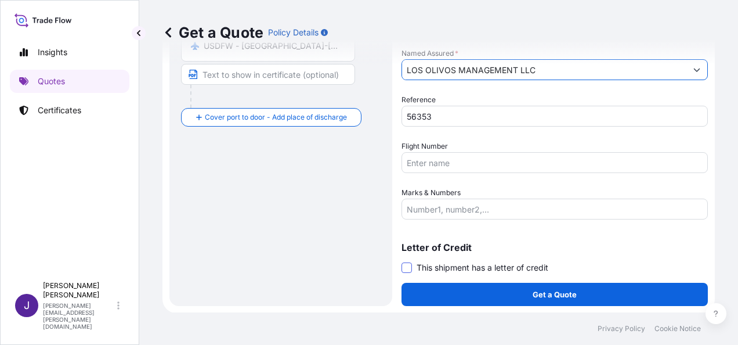
type input "LOS OLIVOS MANAGEMENT LLC"
click at [406, 267] on span at bounding box center [407, 267] width 10 height 10
click at [402, 261] on input "This shipment has a letter of credit" at bounding box center [402, 261] width 0 height 0
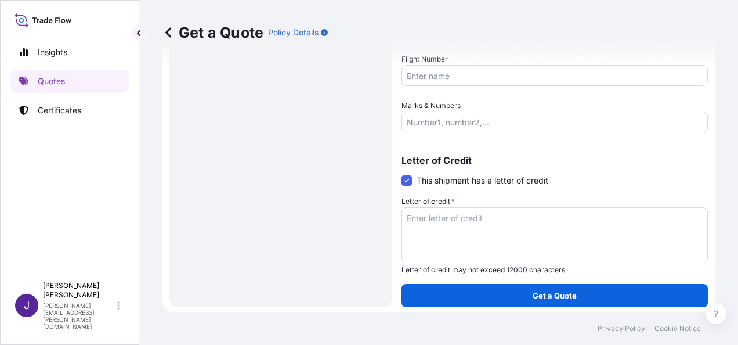
scroll to position [368, 0]
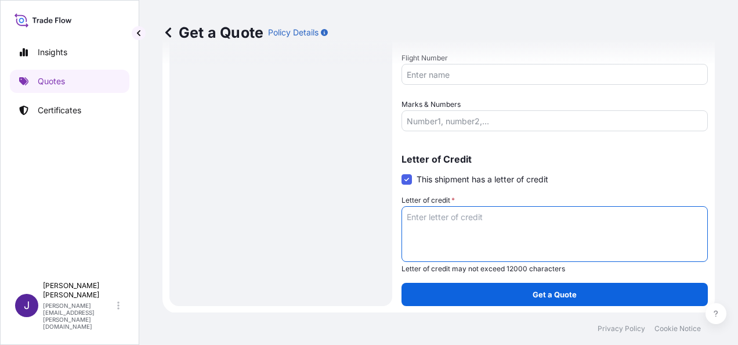
click at [426, 216] on textarea "Letter of credit *" at bounding box center [555, 234] width 306 height 56
paste textarea "LOS OLIVOS MANAGEMENT LLC [STREET_ADDRESS]"
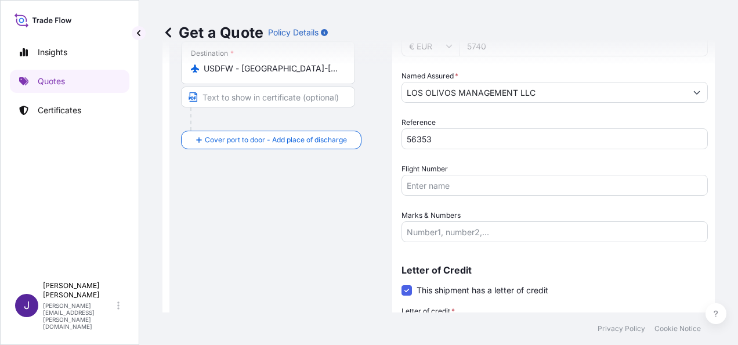
scroll to position [252, 0]
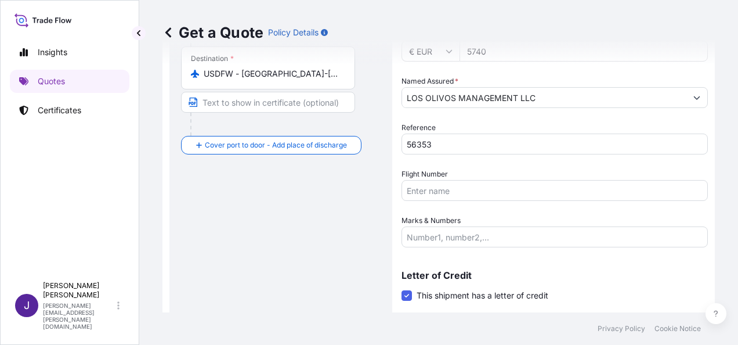
type textarea "LOS OLIVOS MANAGEMENT LLC [STREET_ADDRESS]"
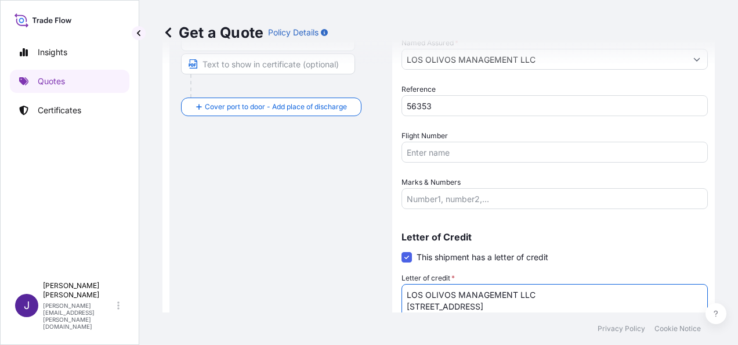
scroll to position [368, 0]
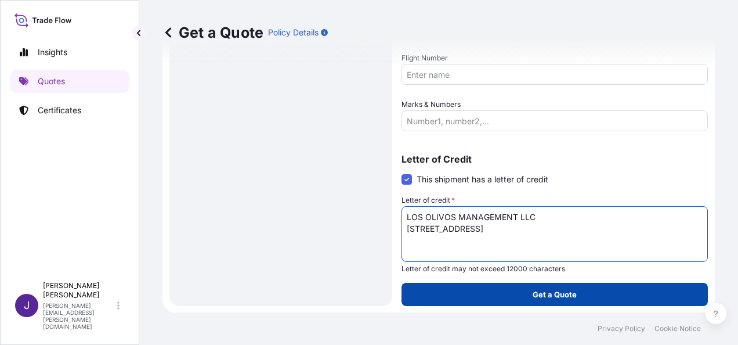
click at [563, 291] on p "Get a Quote" at bounding box center [555, 294] width 44 height 12
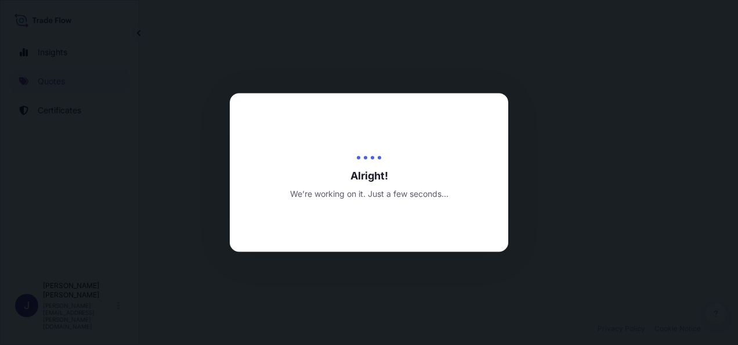
select select "Air"
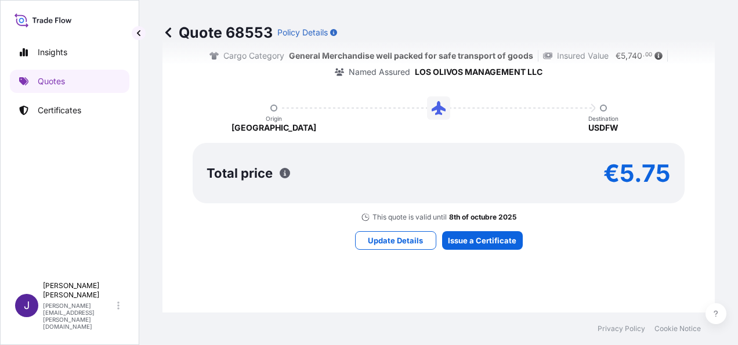
scroll to position [1040, 0]
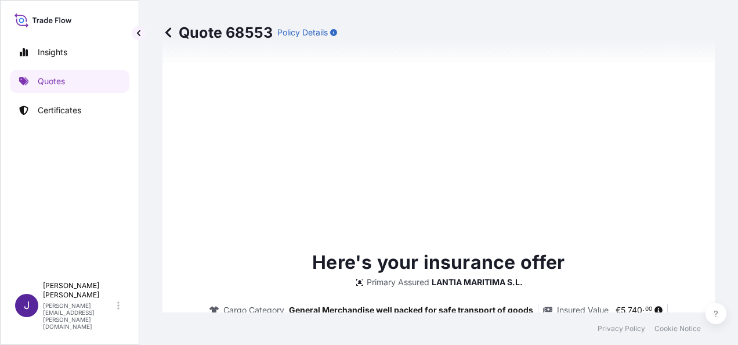
type input "[DATE]"
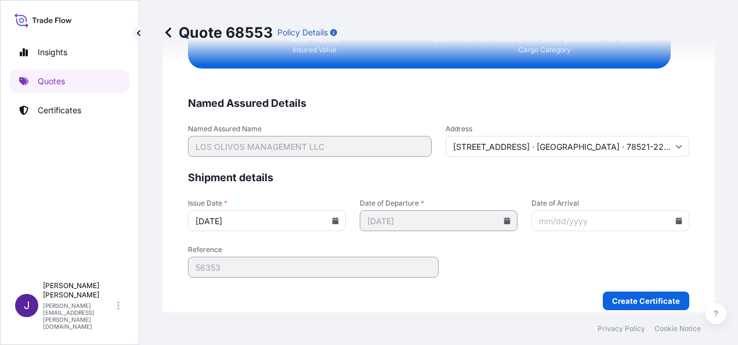
scroll to position [2370, 0]
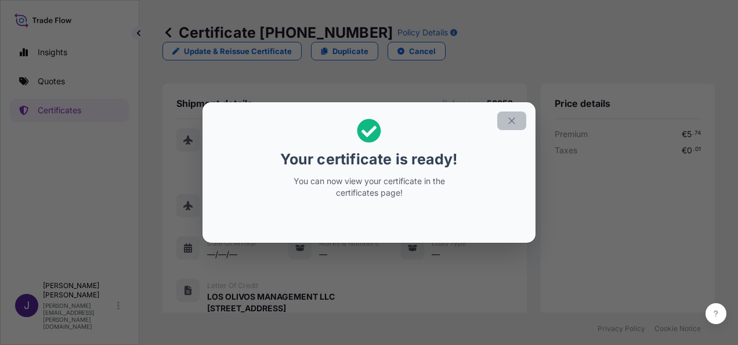
click at [520, 119] on button "button" at bounding box center [511, 120] width 29 height 19
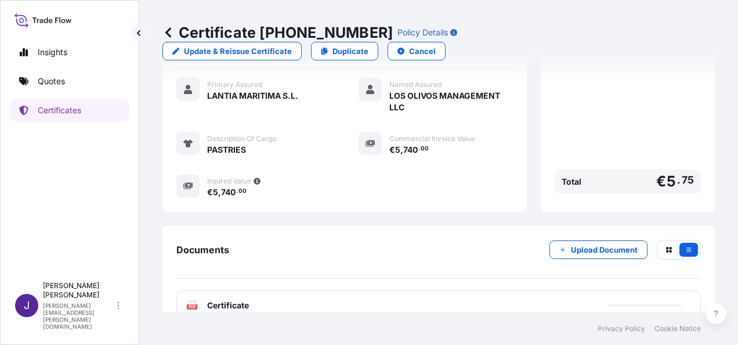
scroll to position [310, 0]
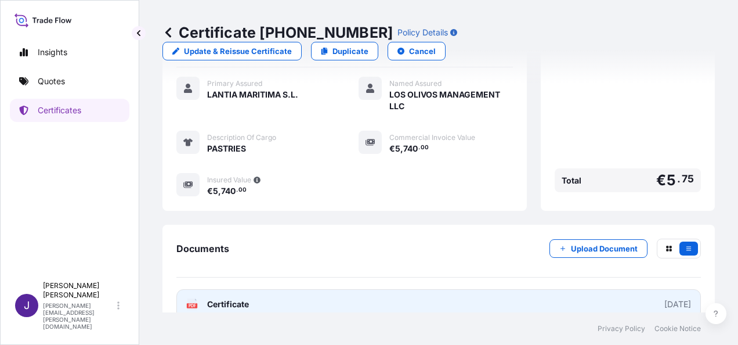
click at [367, 289] on link "PDF Certificate [DATE]" at bounding box center [438, 304] width 525 height 30
